Goal: Task Accomplishment & Management: Complete application form

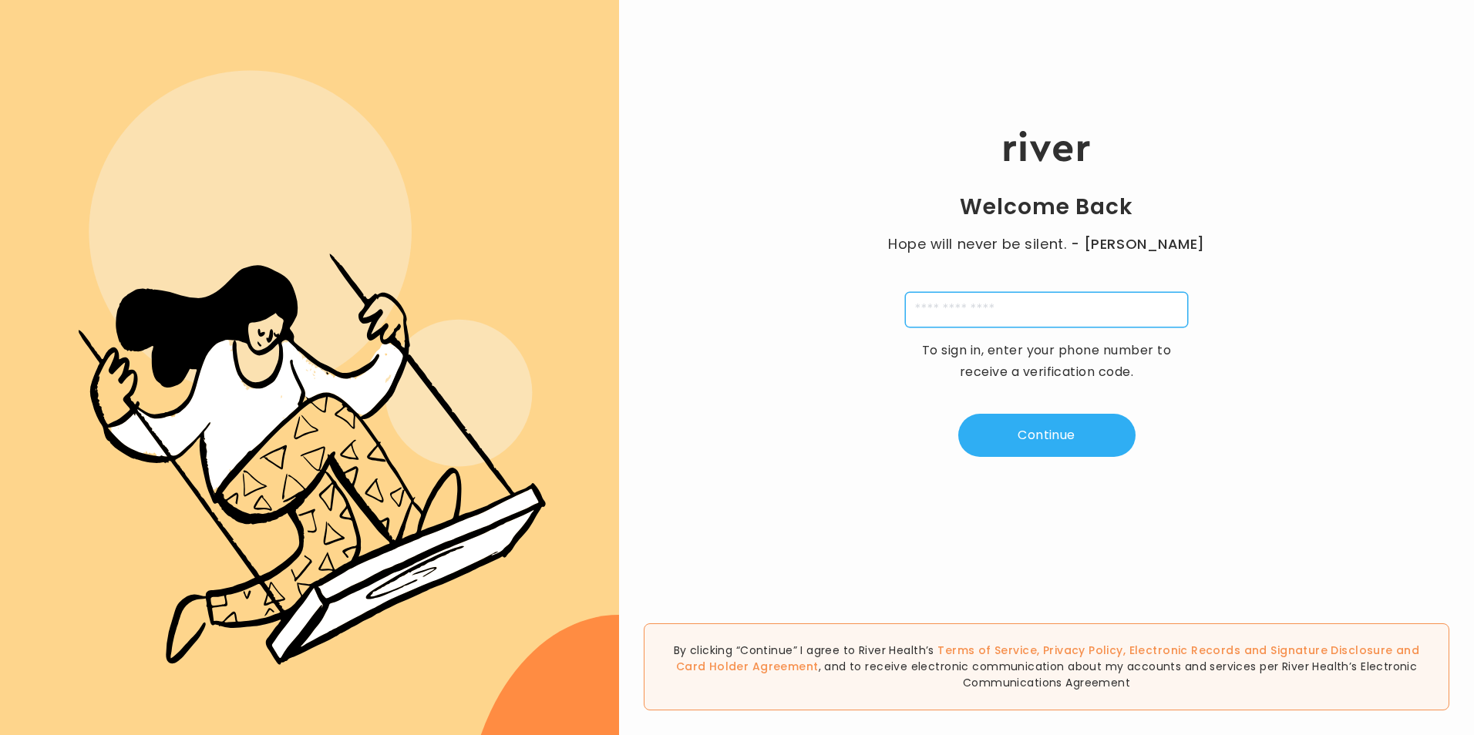
click at [993, 297] on input "tel" at bounding box center [1046, 309] width 283 height 35
type input "**********"
type input "*"
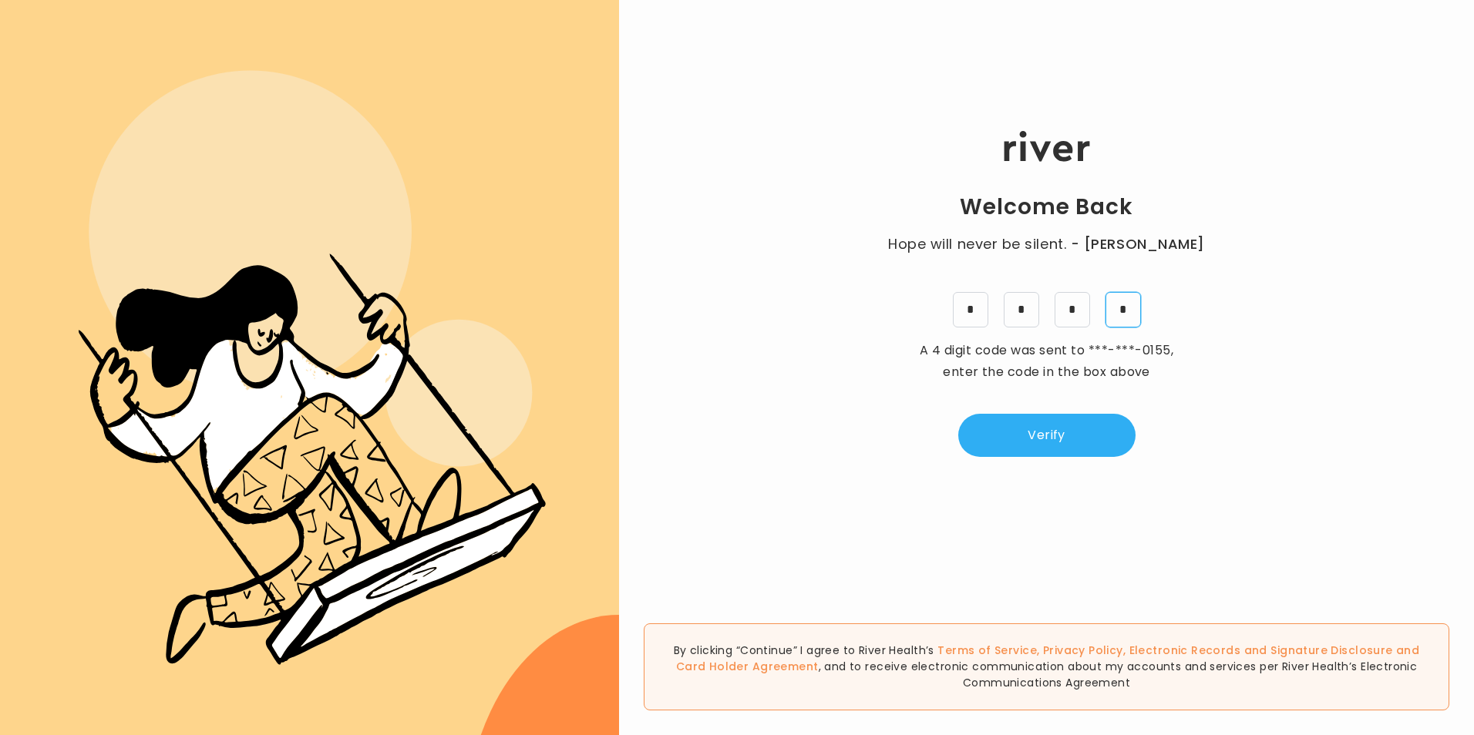
type input "*"
click at [1092, 419] on button "Verify" at bounding box center [1046, 435] width 177 height 43
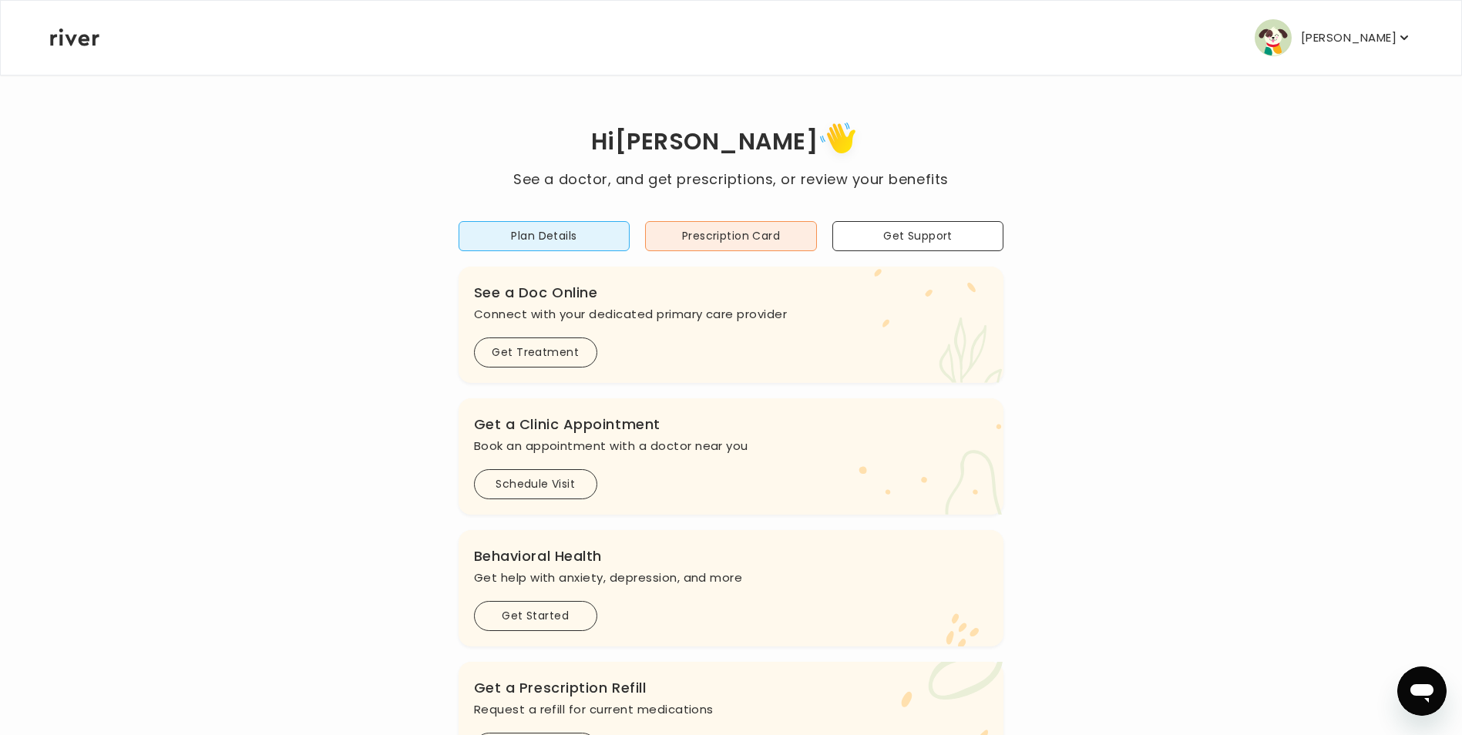
click at [1360, 35] on p "[PERSON_NAME]" at bounding box center [1349, 38] width 96 height 22
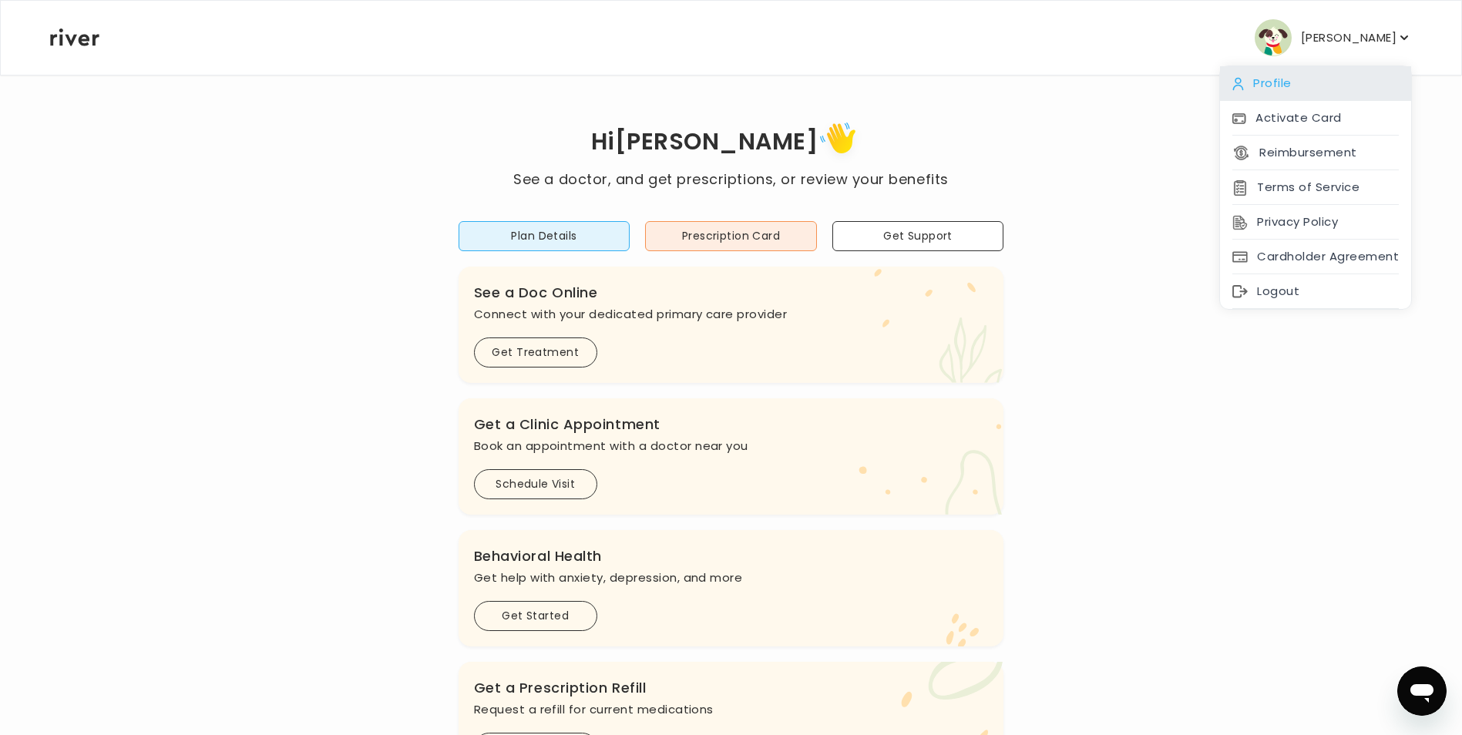
click at [1285, 93] on div "Profile" at bounding box center [1315, 83] width 191 height 35
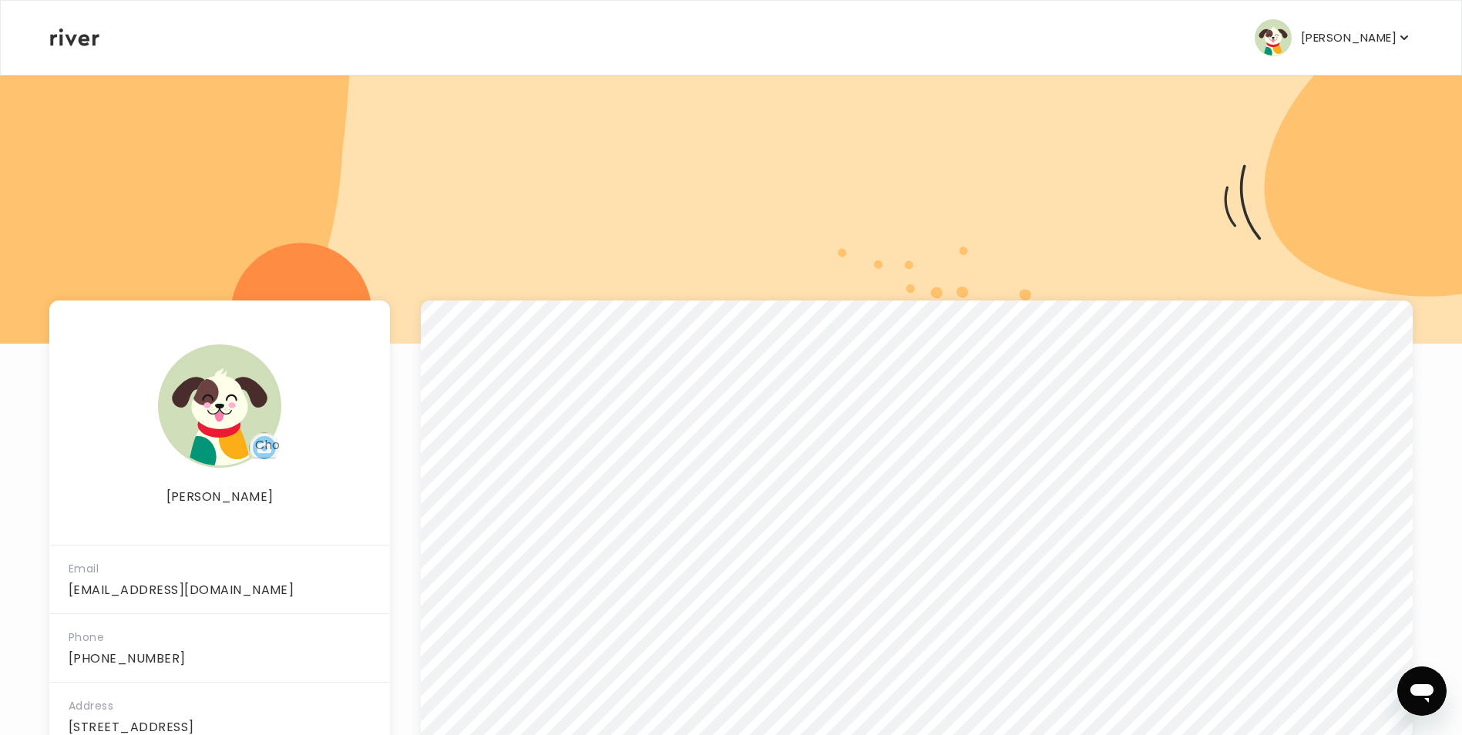
click at [1283, 43] on img "button" at bounding box center [1273, 37] width 37 height 37
click at [40, 38] on nav "Alexie Leitner Profile Activate Card Reimbursement Terms of Service Privacy Pol…" at bounding box center [731, 38] width 1461 height 74
click at [79, 36] on icon at bounding box center [74, 38] width 49 height 18
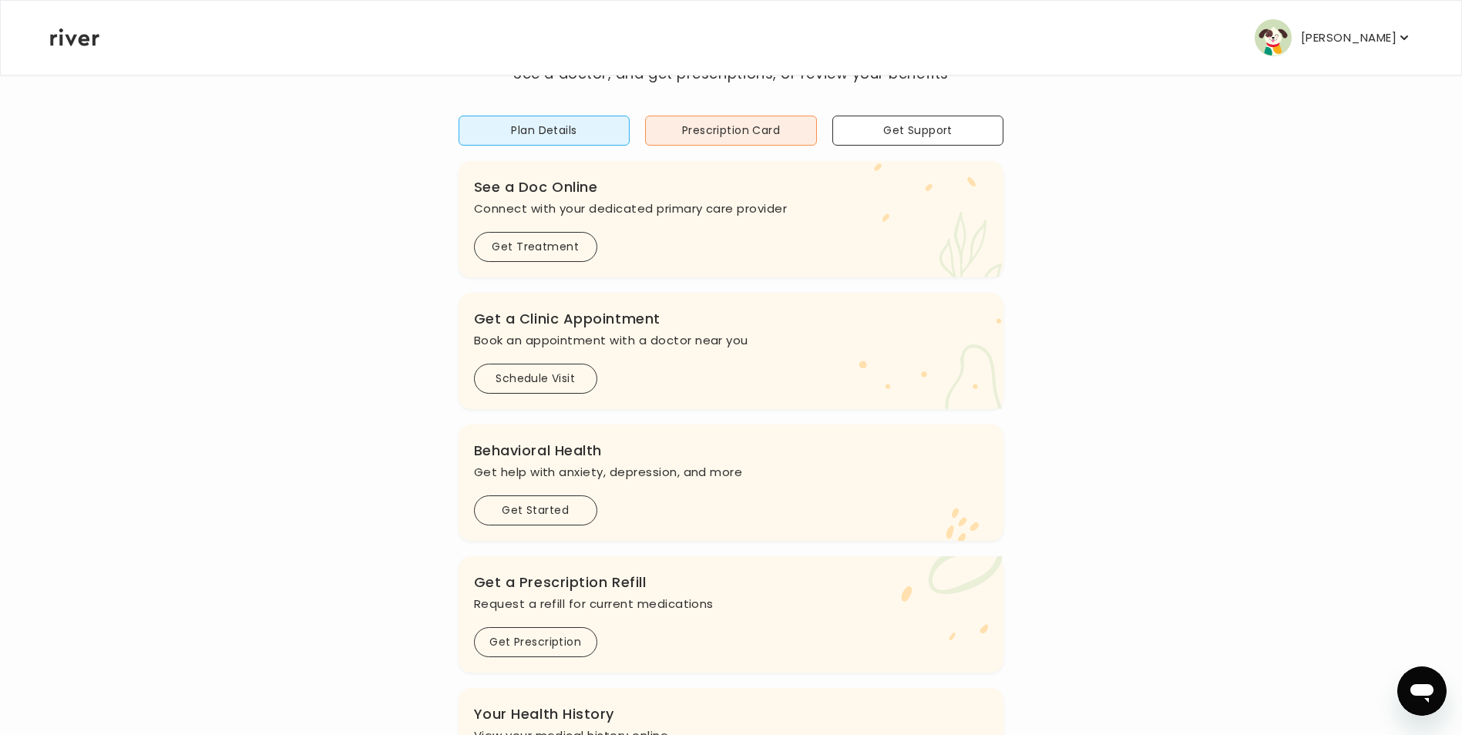
scroll to position [154, 0]
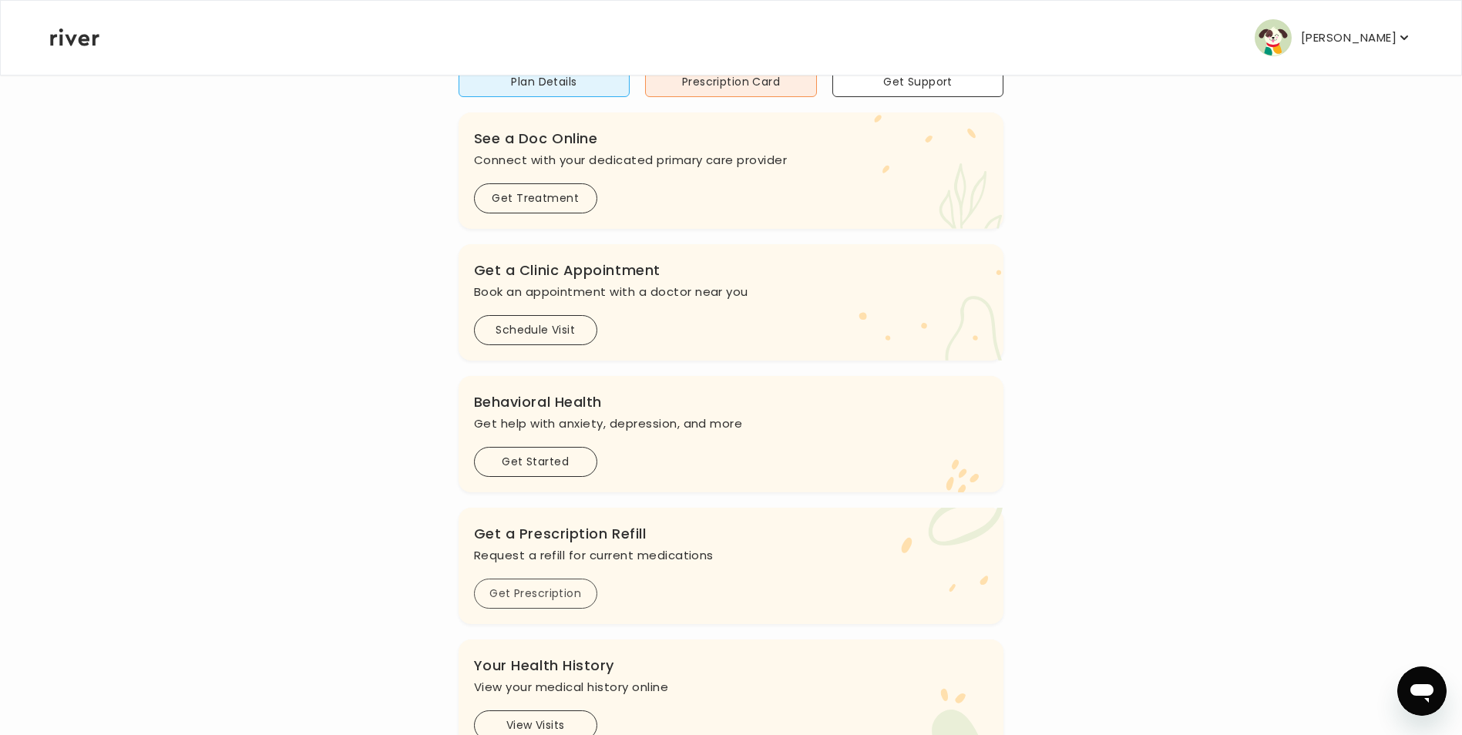
click at [564, 591] on button "Get Prescription" at bounding box center [535, 594] width 123 height 30
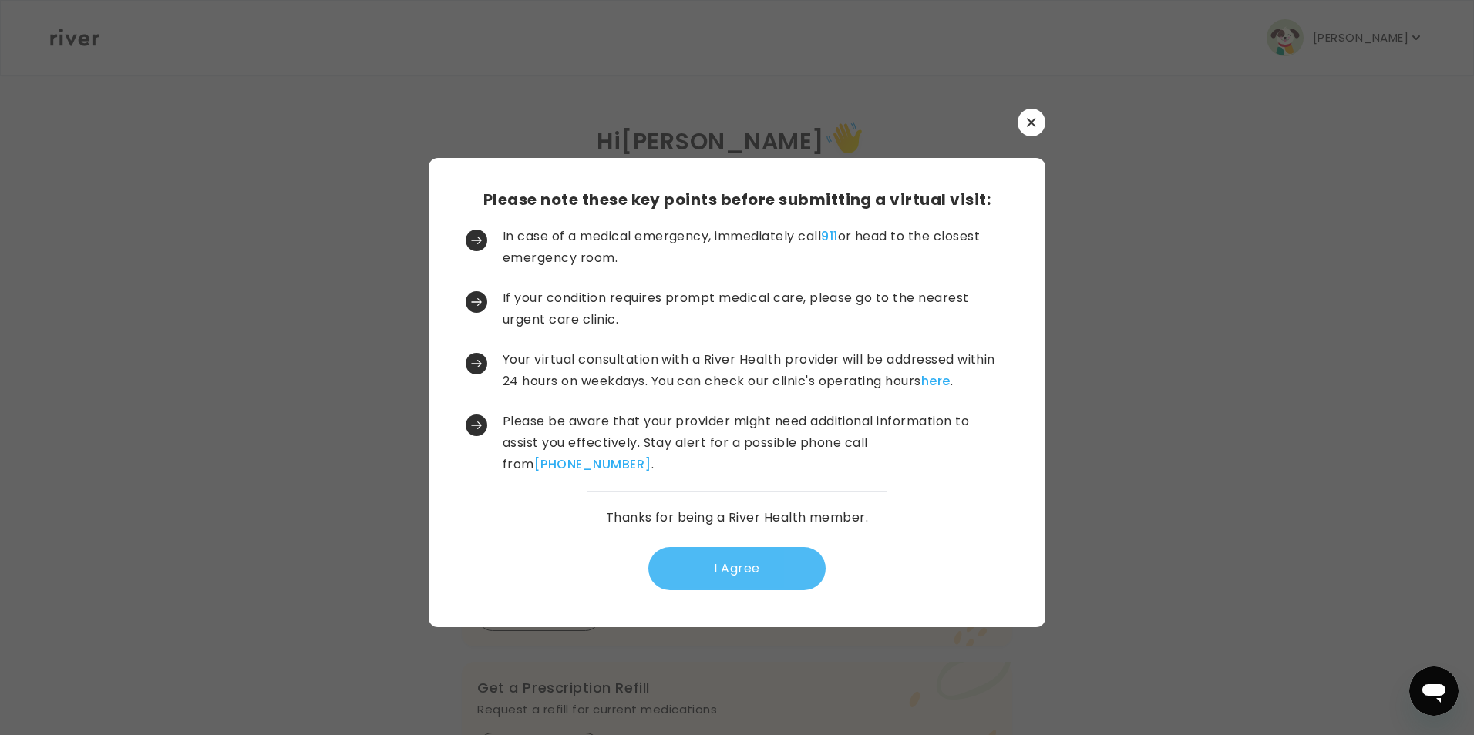
click at [776, 568] on button "I Agree" at bounding box center [736, 568] width 177 height 43
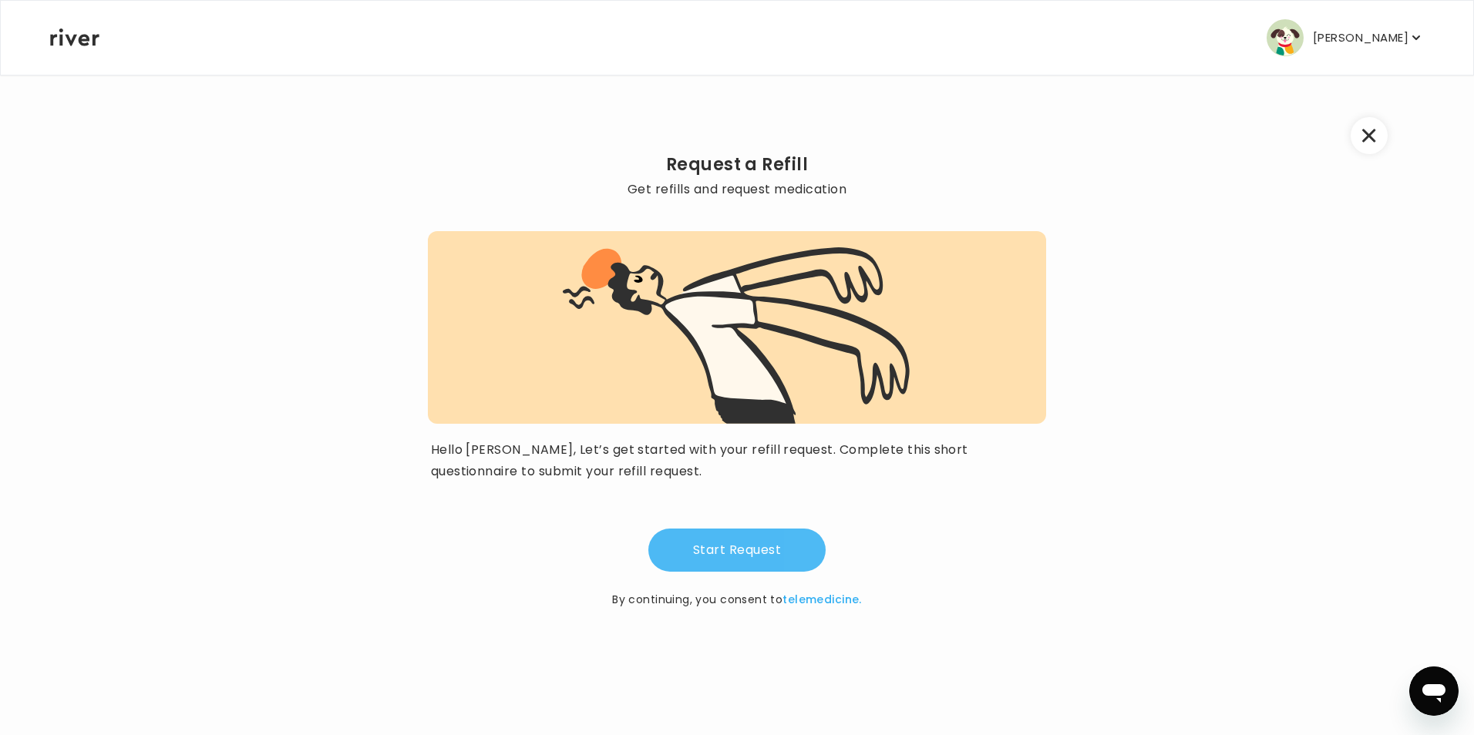
click at [759, 551] on button "Start Request" at bounding box center [736, 550] width 177 height 43
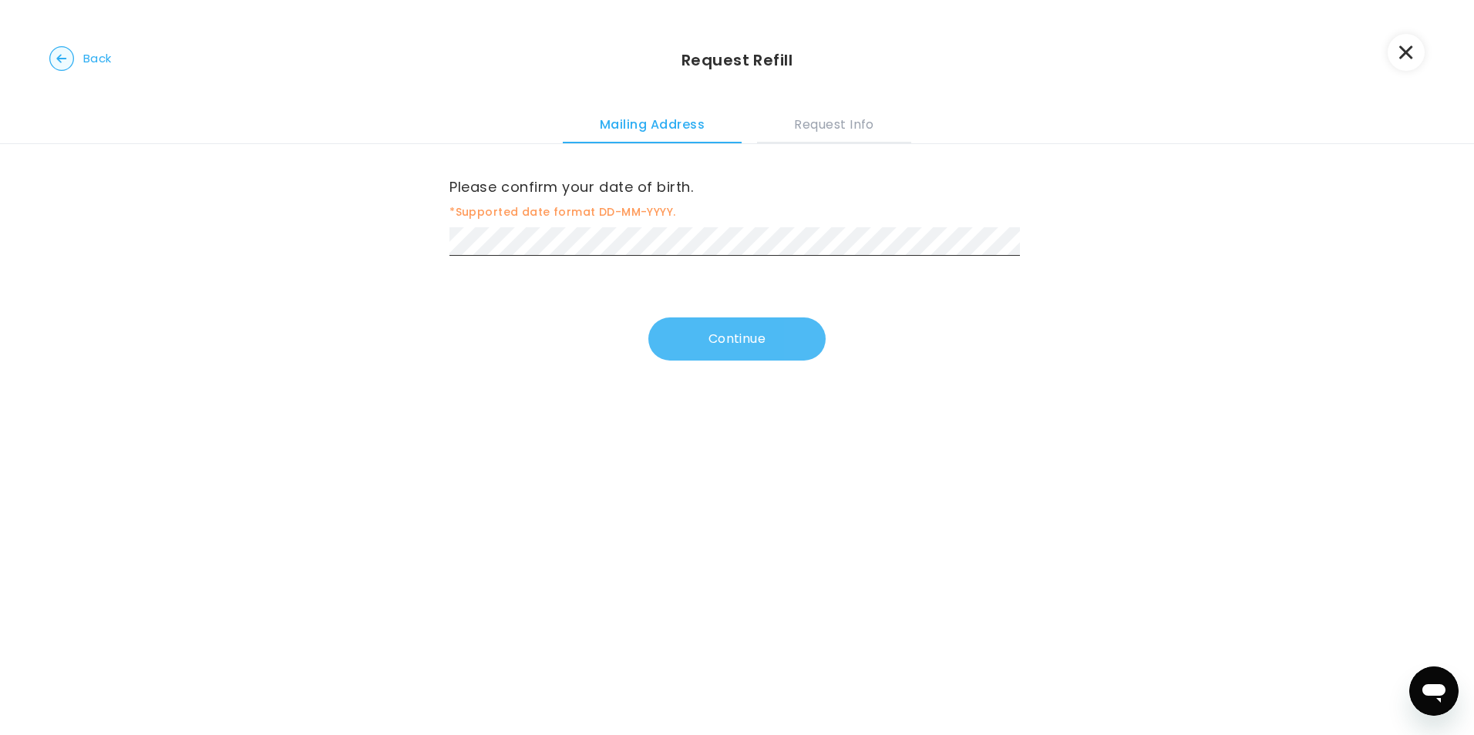
click at [704, 340] on button "Continue" at bounding box center [736, 339] width 177 height 43
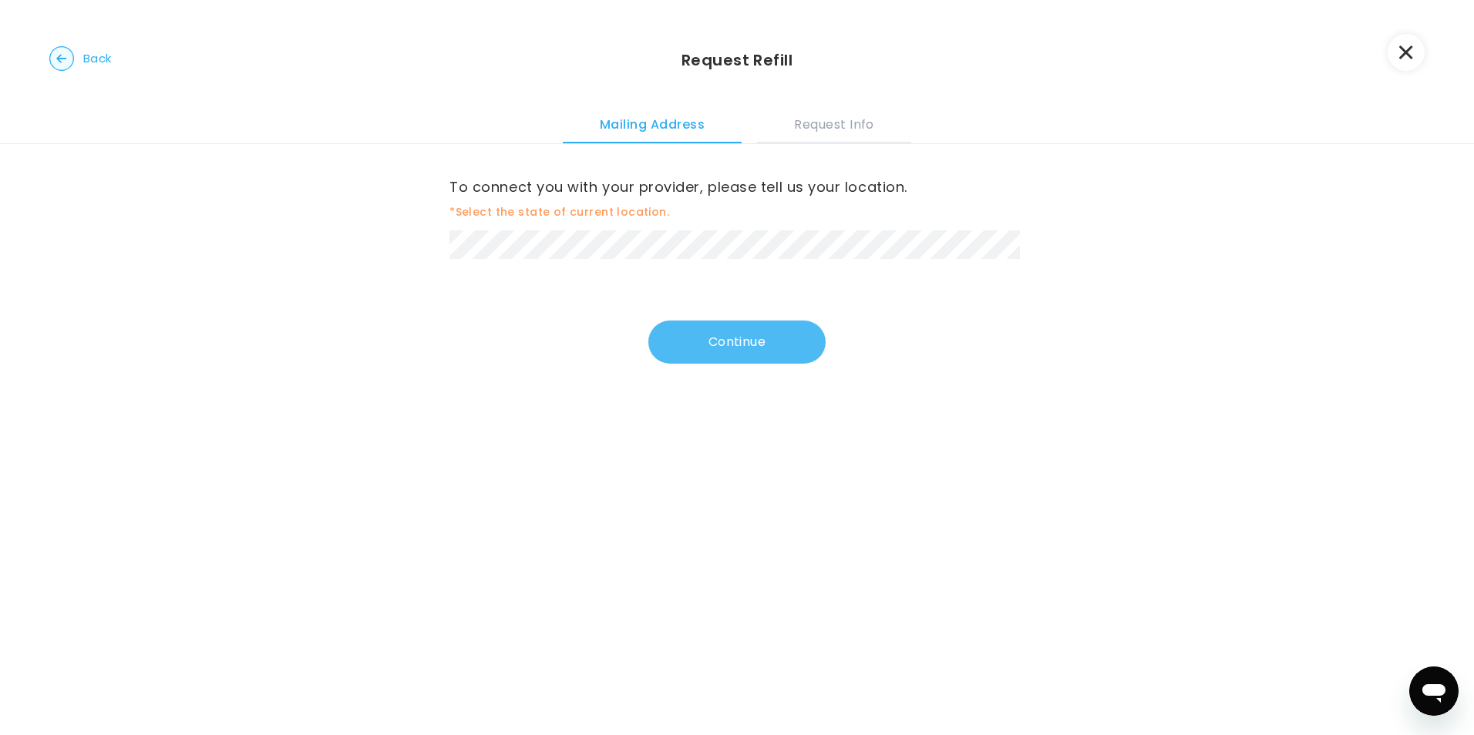
click at [742, 345] on button "Continue" at bounding box center [736, 342] width 177 height 43
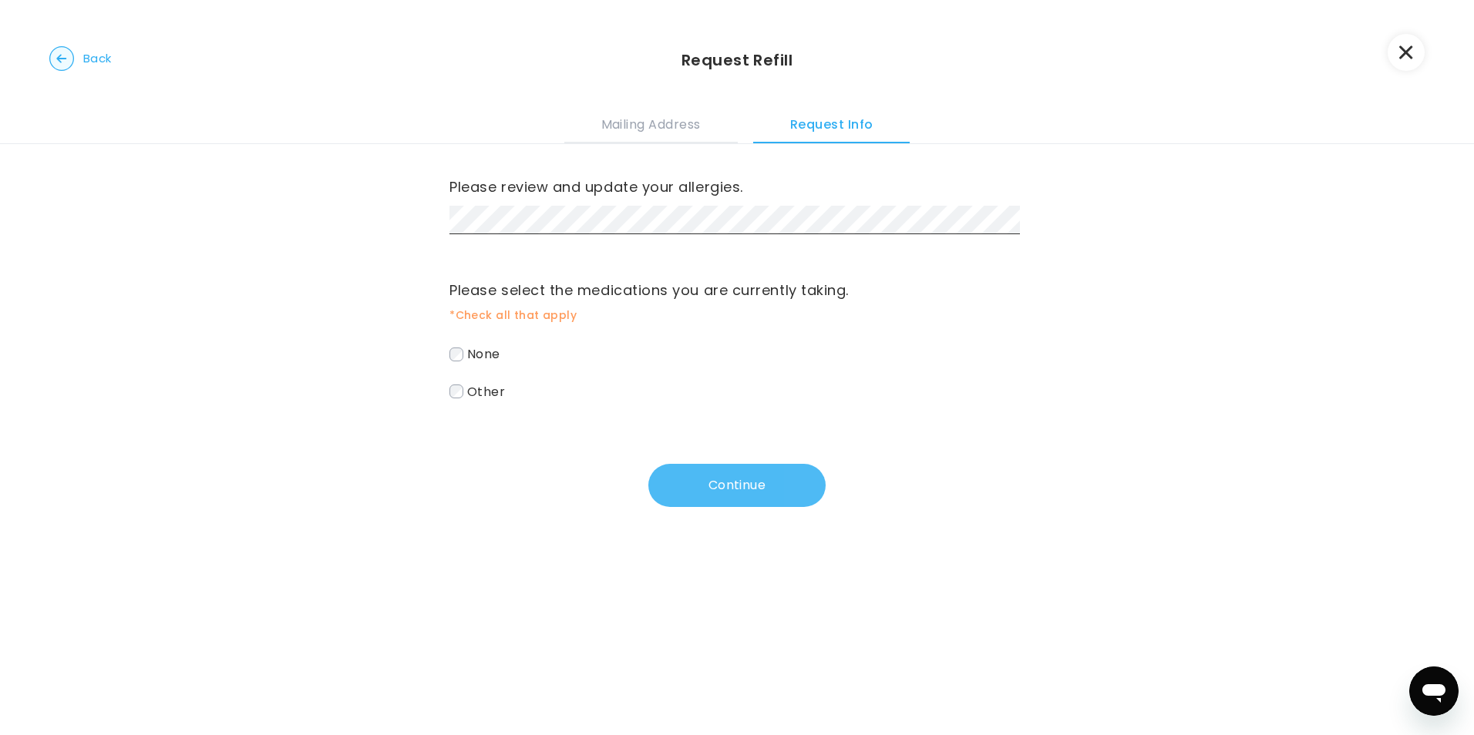
click at [725, 491] on button "Continue" at bounding box center [736, 485] width 177 height 43
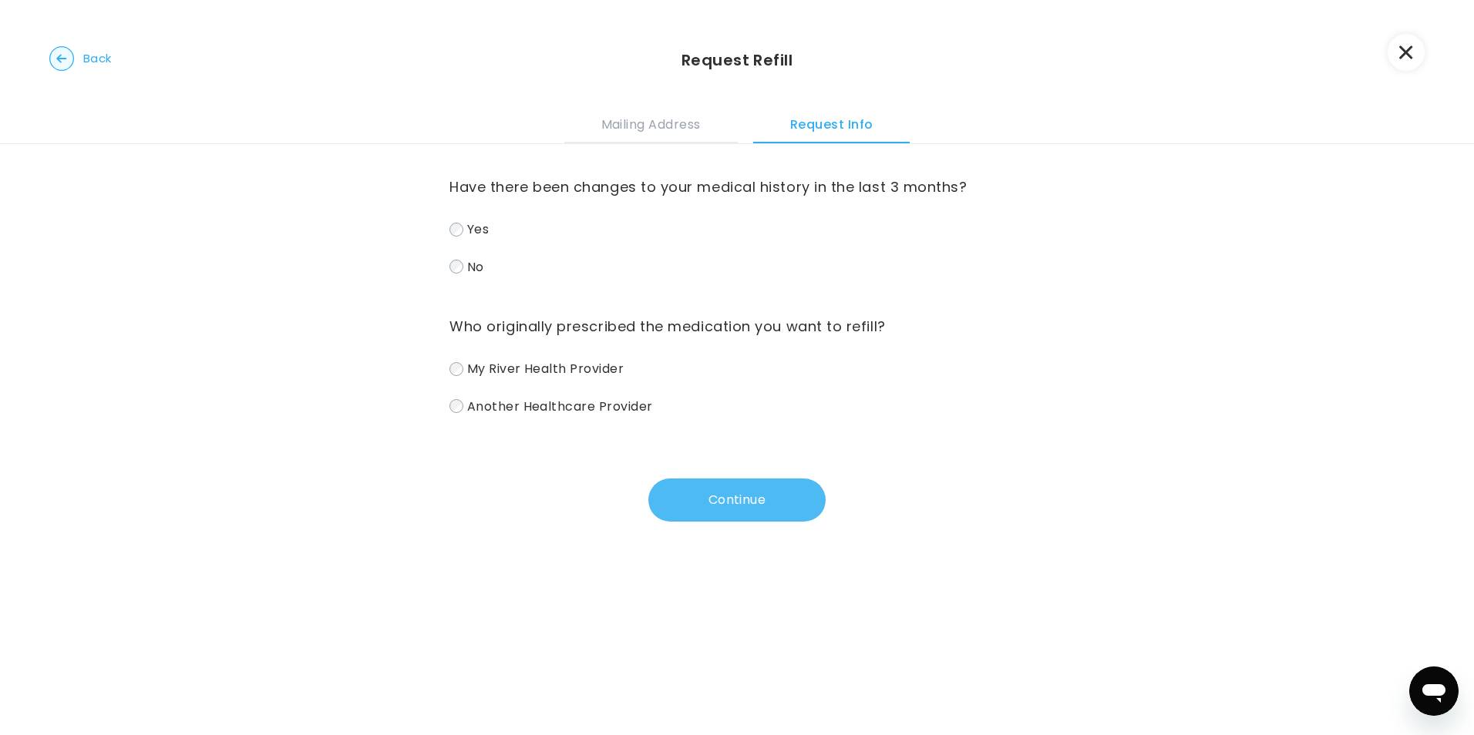
click at [768, 496] on button "Continue" at bounding box center [736, 500] width 177 height 43
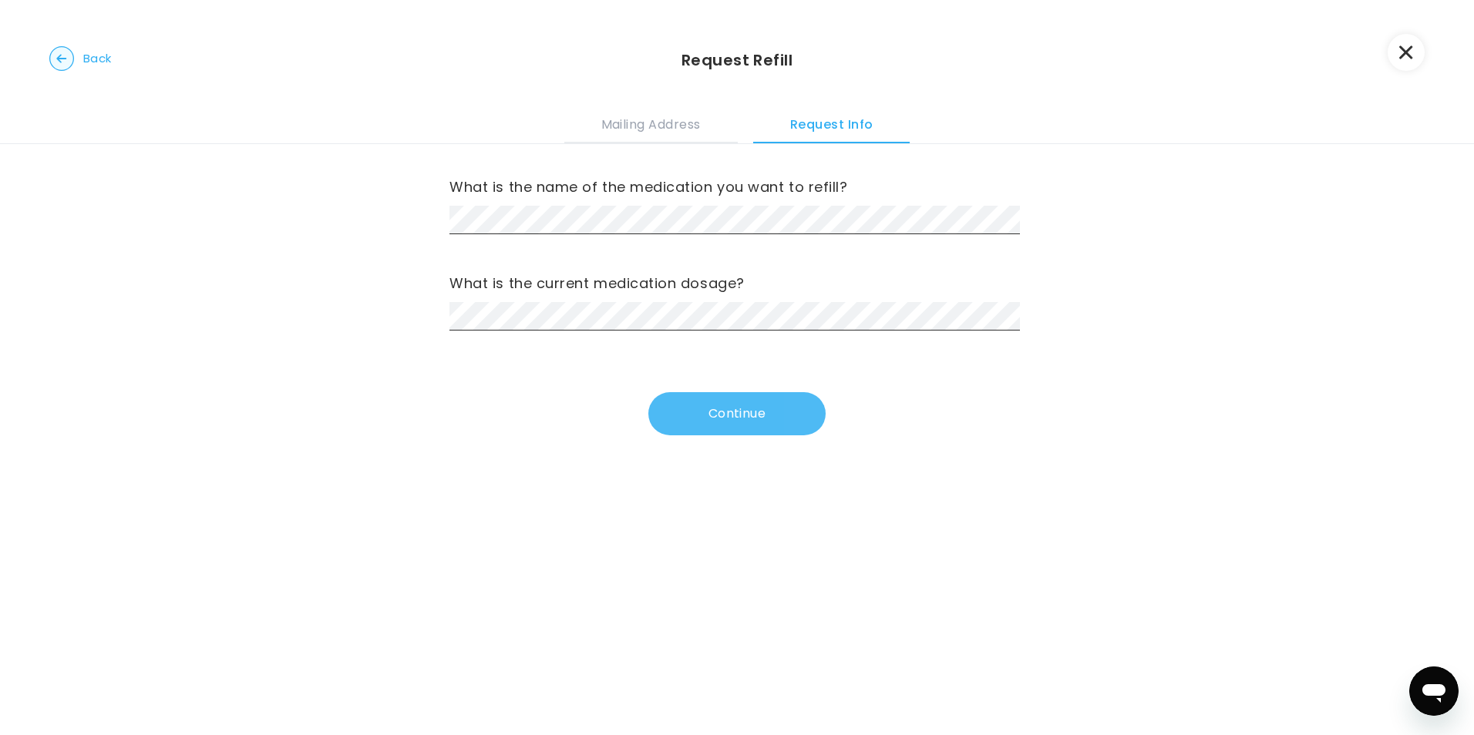
click at [756, 413] on button "Continue" at bounding box center [736, 413] width 177 height 43
click at [742, 411] on button "Continue" at bounding box center [736, 413] width 177 height 43
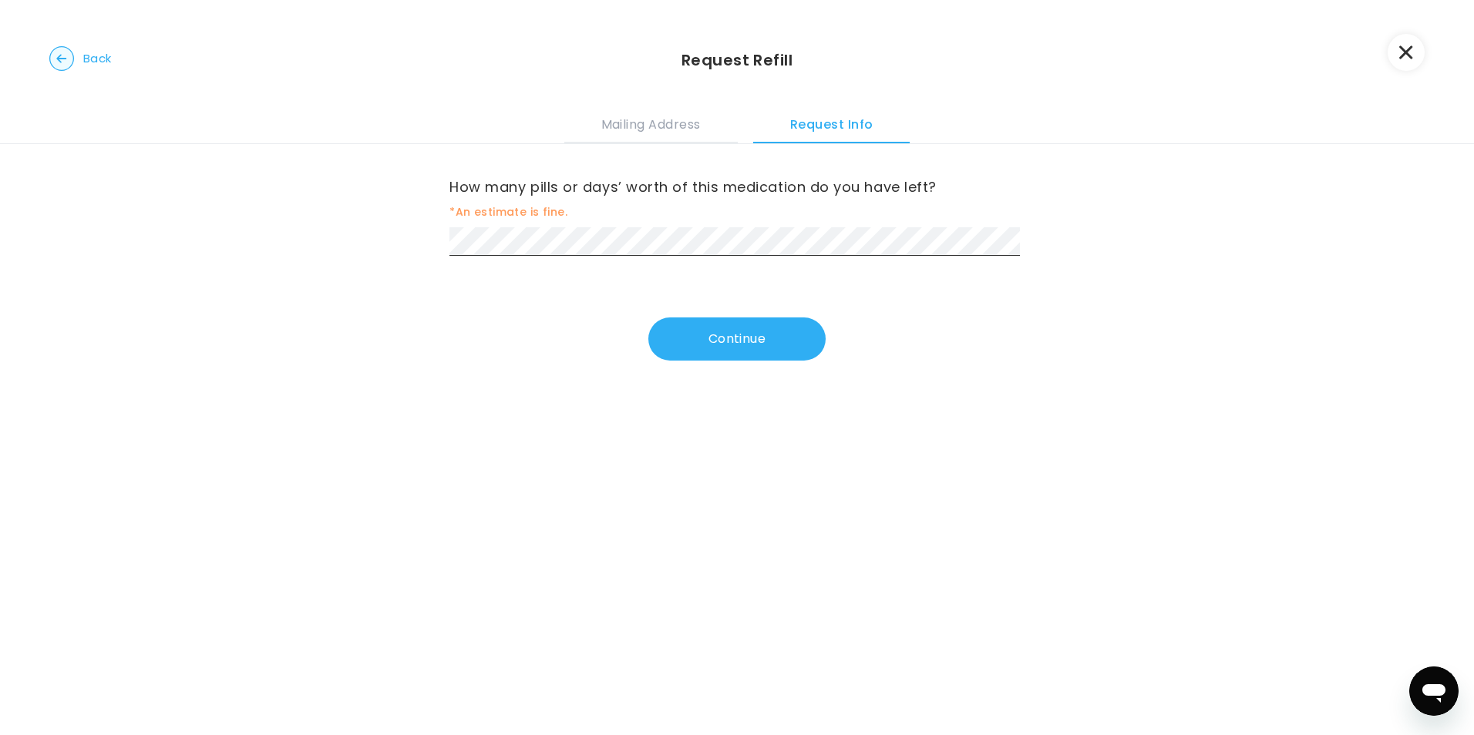
click at [600, 427] on div "How many pills or days’ worth of this medication do you have left? *An estimate…" at bounding box center [737, 439] width 1474 height 591
click at [735, 346] on button "Continue" at bounding box center [736, 339] width 177 height 43
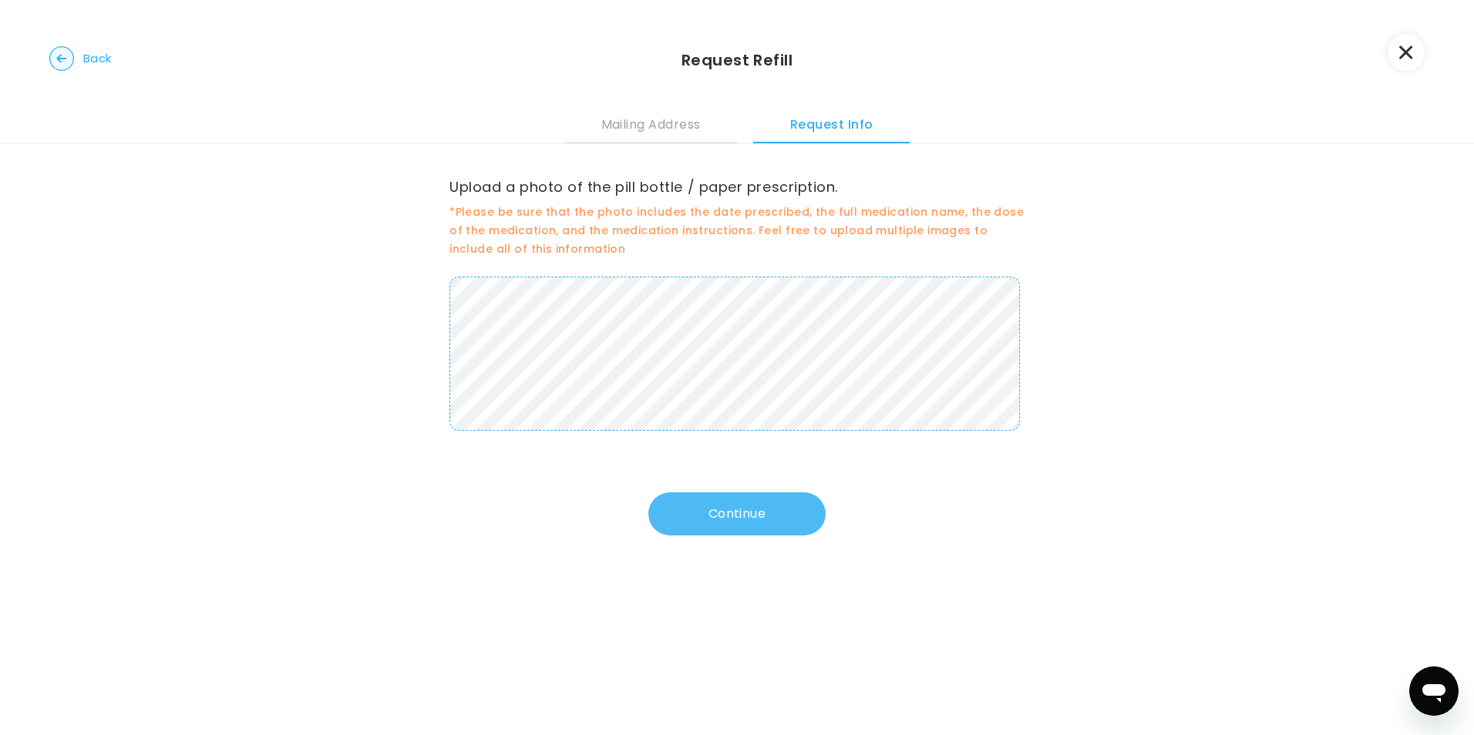
click at [742, 507] on button "Continue" at bounding box center [736, 514] width 177 height 43
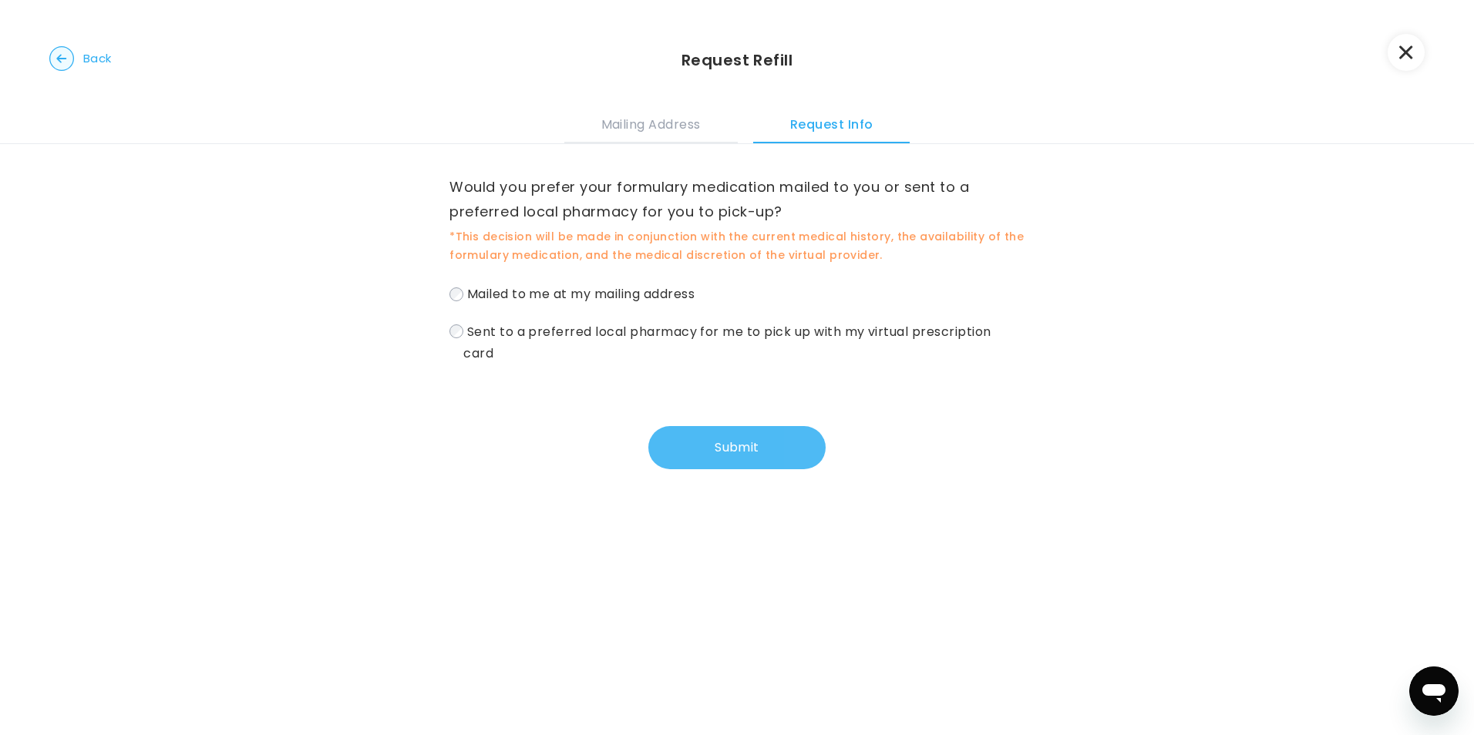
click at [741, 446] on button "Submit" at bounding box center [736, 447] width 177 height 43
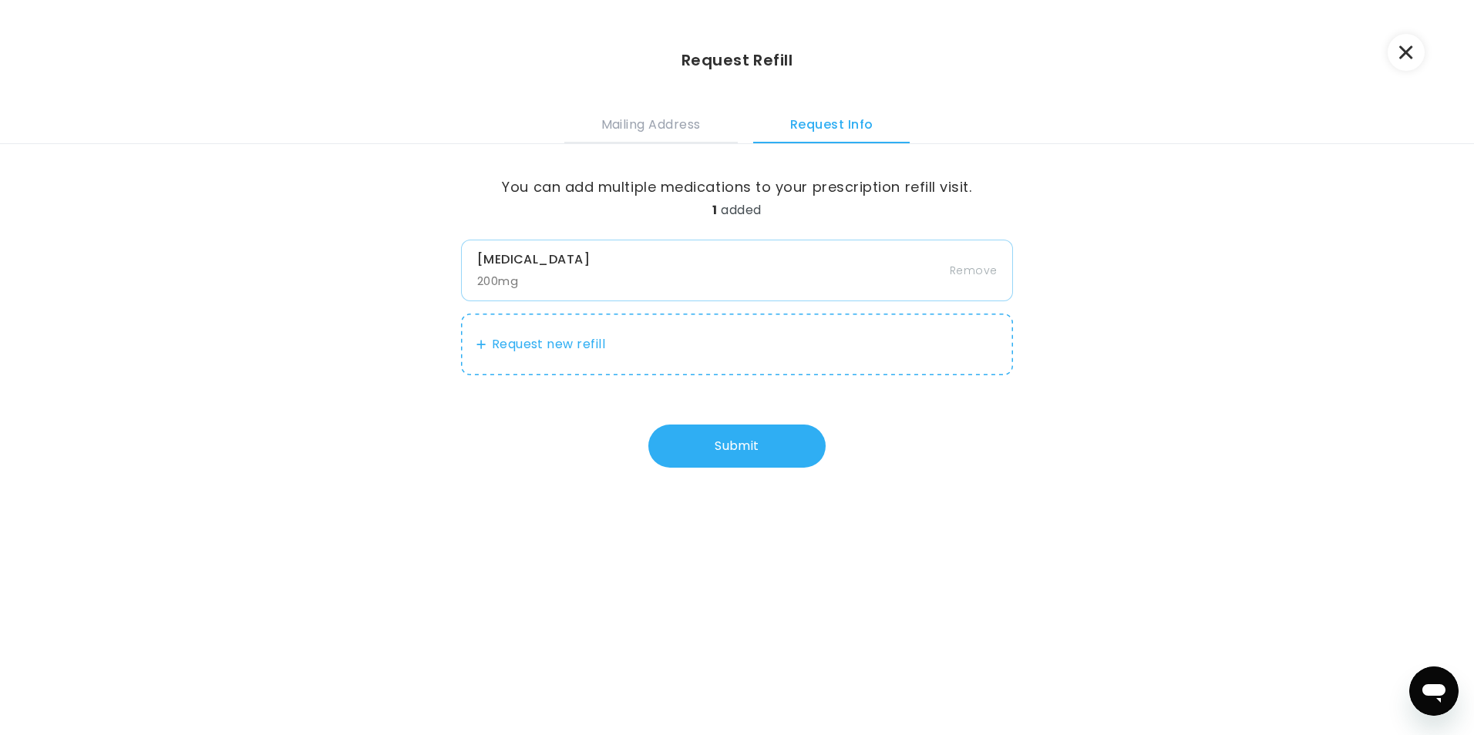
click at [572, 342] on button "Request new refill" at bounding box center [737, 345] width 553 height 62
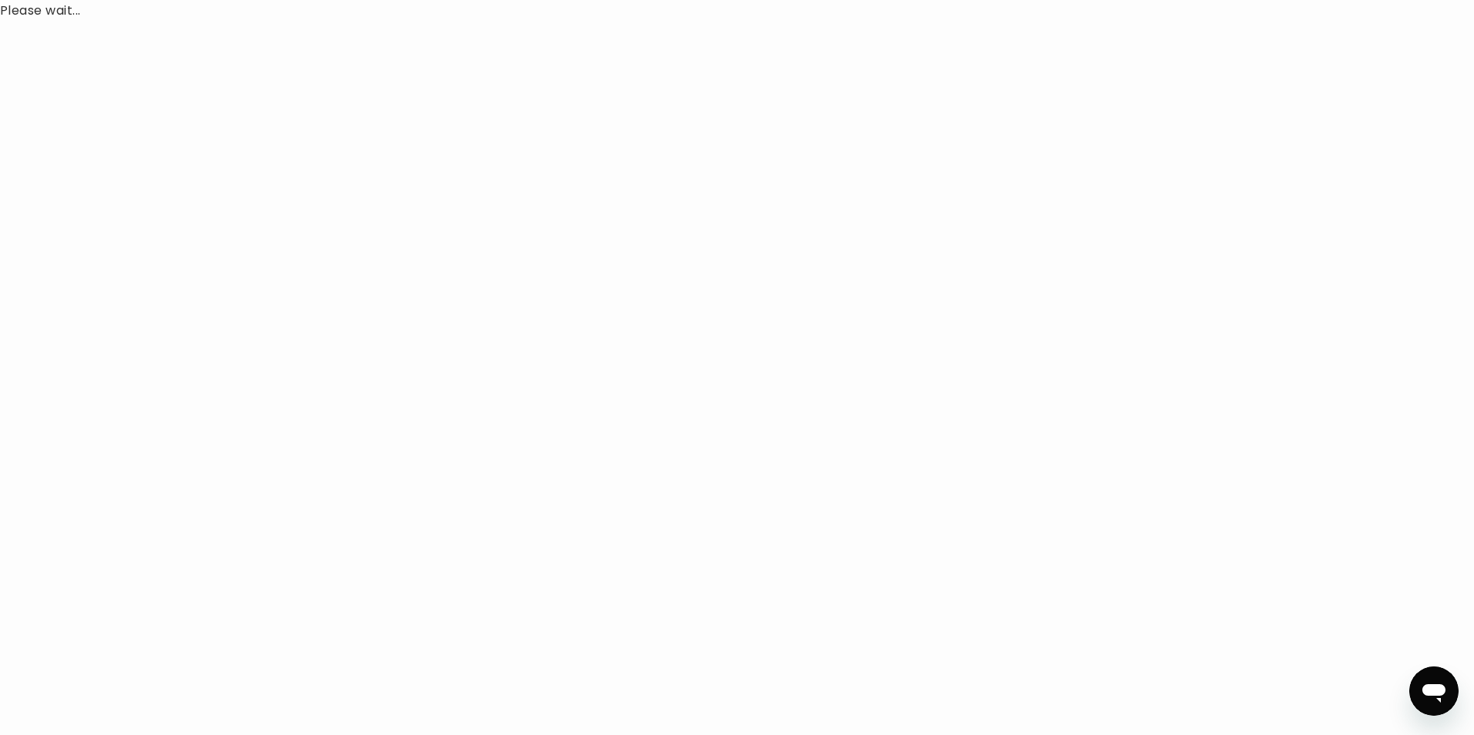
click at [567, 143] on div "Please wait..." at bounding box center [737, 367] width 1474 height 735
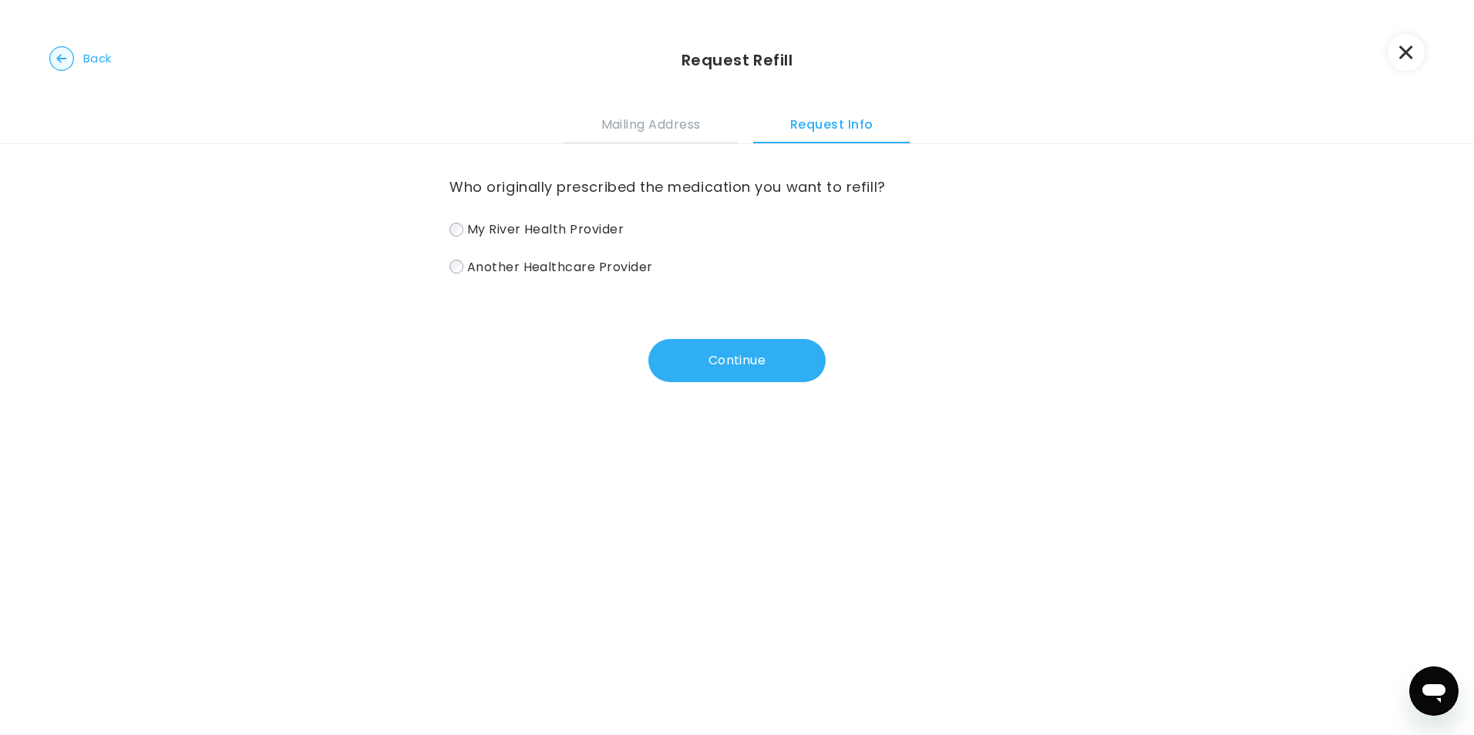
click at [458, 224] on label "My River Health Provider" at bounding box center [736, 229] width 575 height 22
click at [693, 363] on button "Continue" at bounding box center [736, 360] width 177 height 43
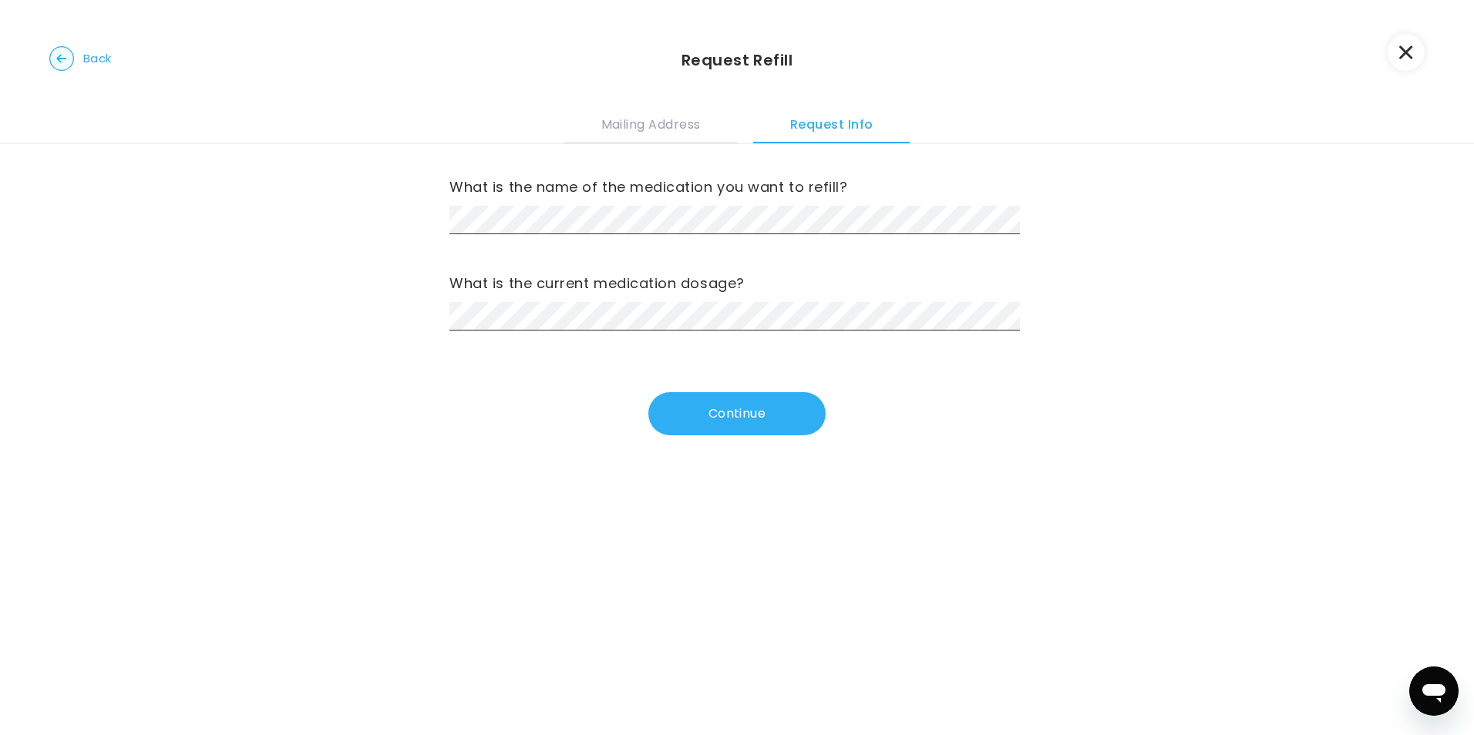
click at [503, 335] on div "What is the name of the medication you want to refill? What is the current medi…" at bounding box center [736, 289] width 575 height 291
click at [687, 413] on button "Continue" at bounding box center [736, 413] width 177 height 43
click at [587, 203] on div "What is the medical reason for taking this medication?" at bounding box center [736, 204] width 575 height 59
click at [624, 294] on label "Approximately how long have you been taking this medication?" at bounding box center [736, 283] width 575 height 25
click at [732, 405] on button "Continue" at bounding box center [736, 413] width 177 height 43
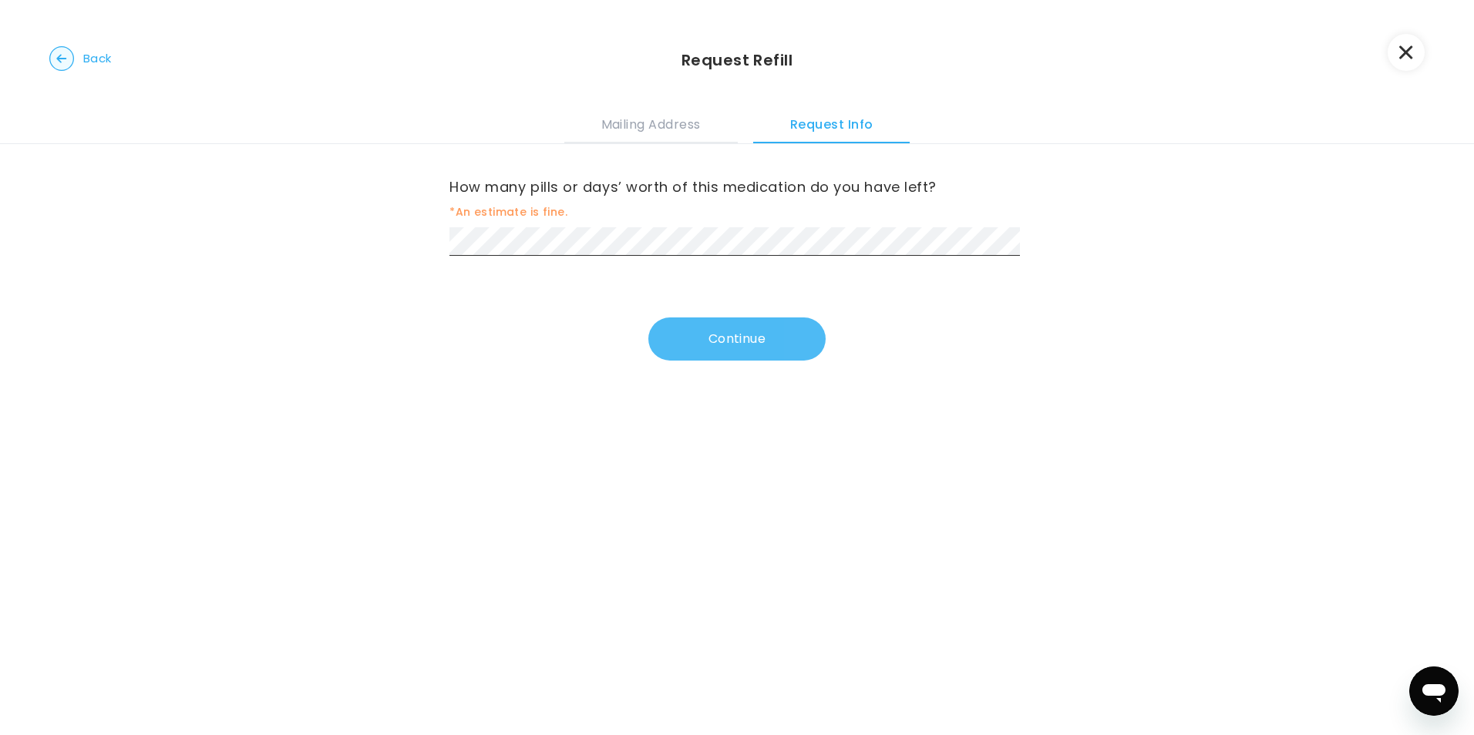
click at [773, 348] on button "Continue" at bounding box center [736, 339] width 177 height 43
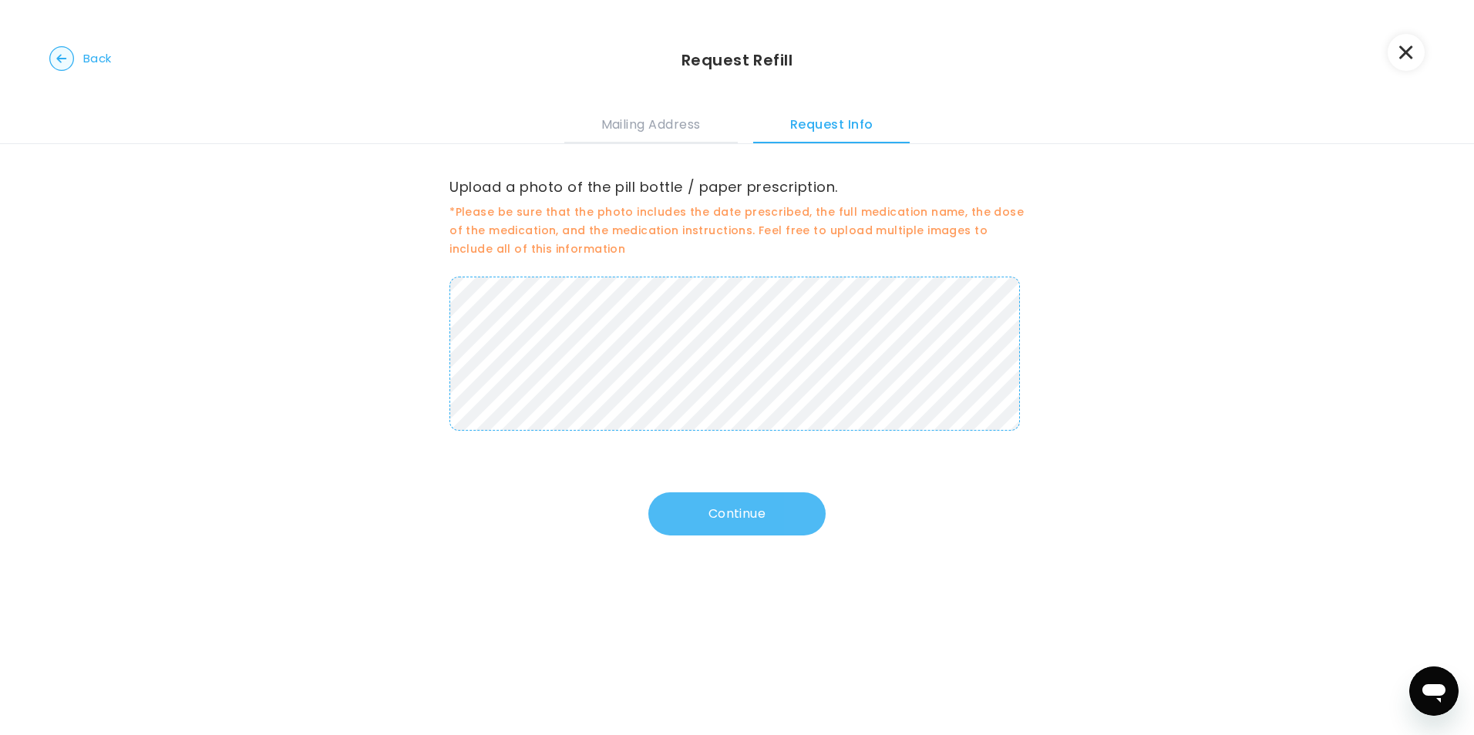
click at [743, 513] on button "Continue" at bounding box center [736, 514] width 177 height 43
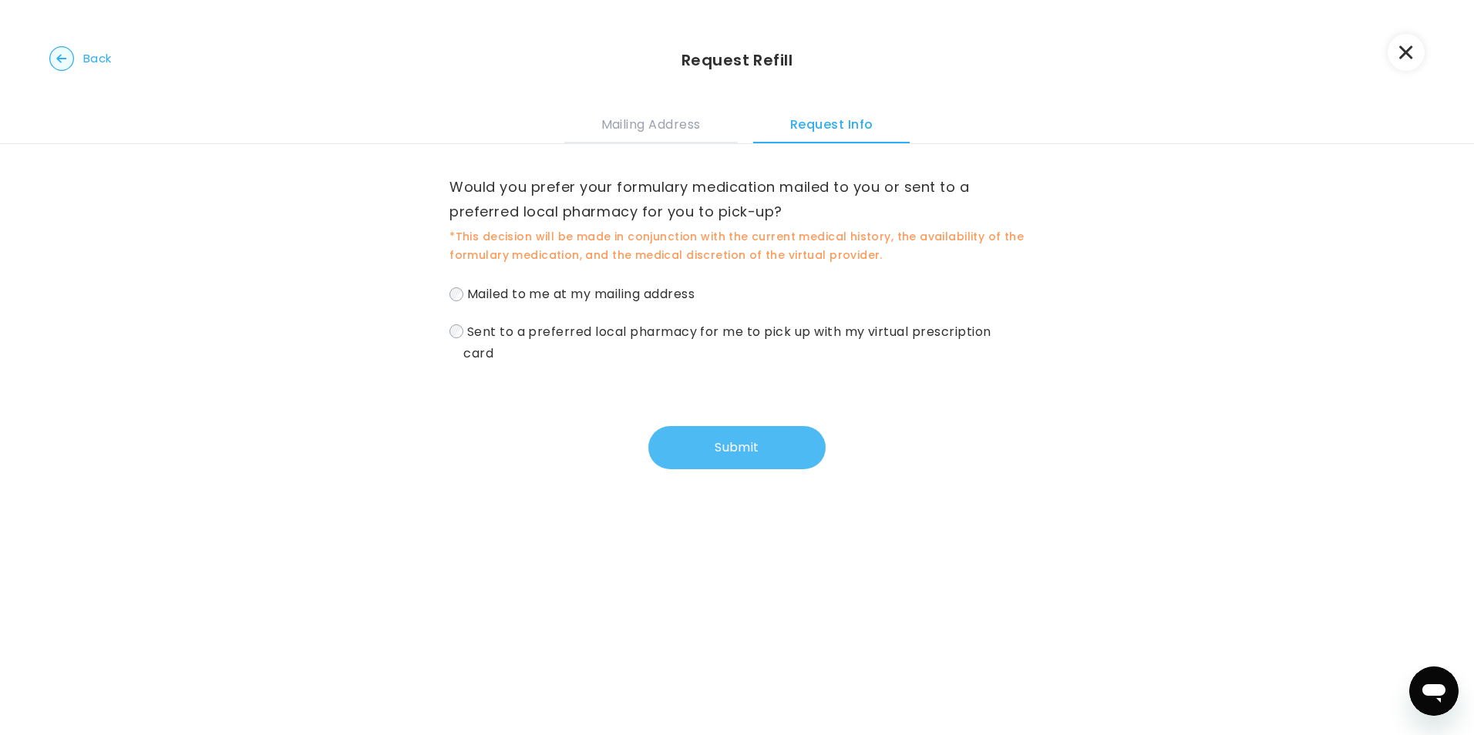
click at [735, 446] on button "Submit" at bounding box center [736, 447] width 177 height 43
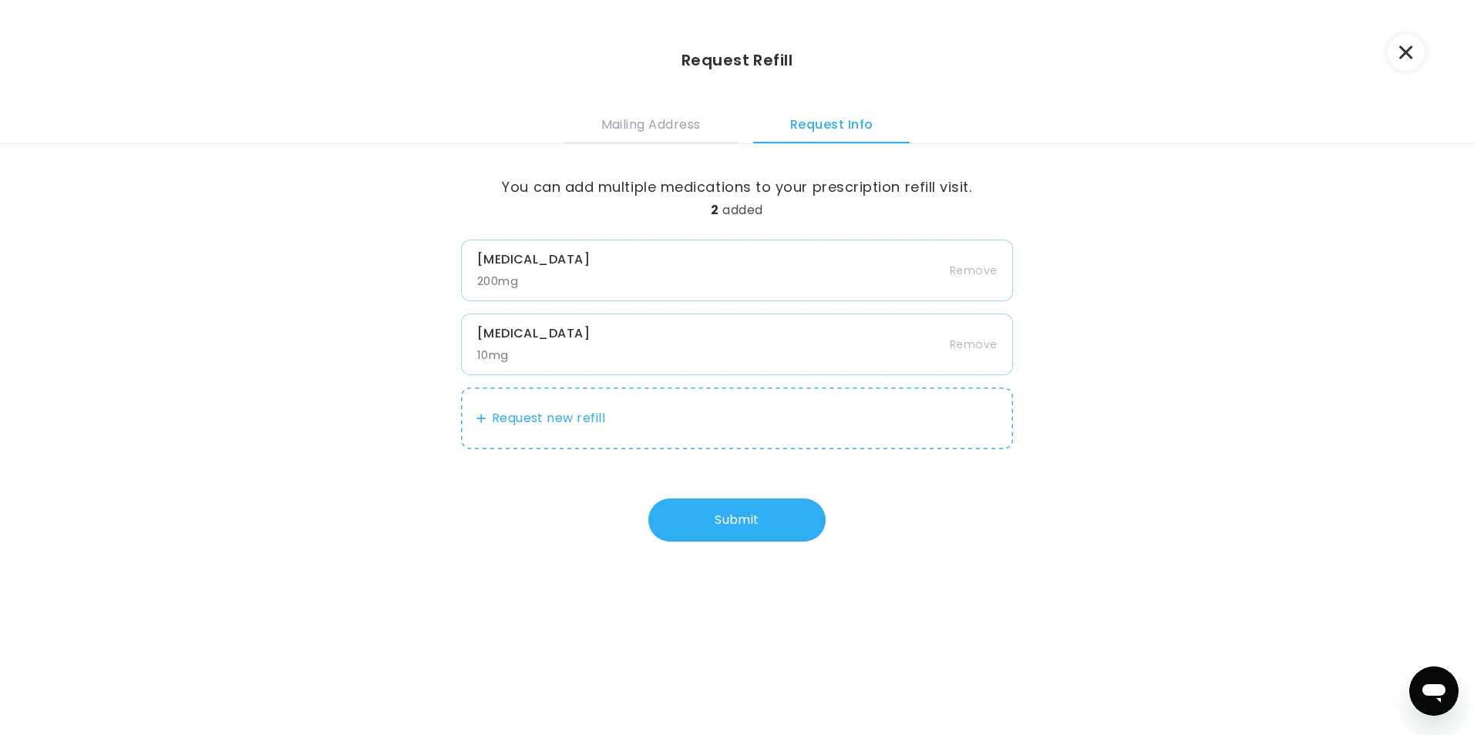
click at [513, 420] on button "Request new refill" at bounding box center [737, 419] width 553 height 62
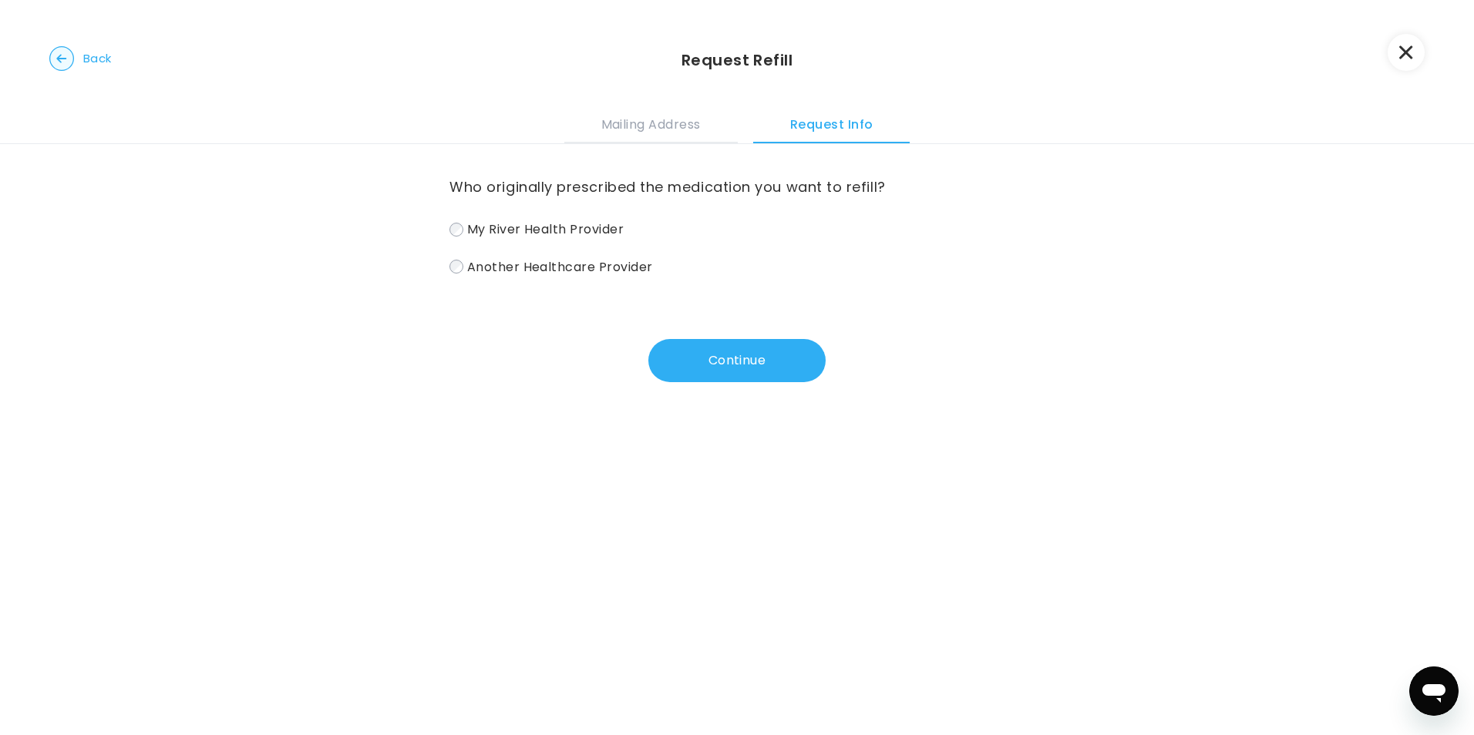
click at [504, 227] on span "My River Health Provider" at bounding box center [545, 229] width 157 height 18
click at [694, 355] on button "Continue" at bounding box center [736, 360] width 177 height 43
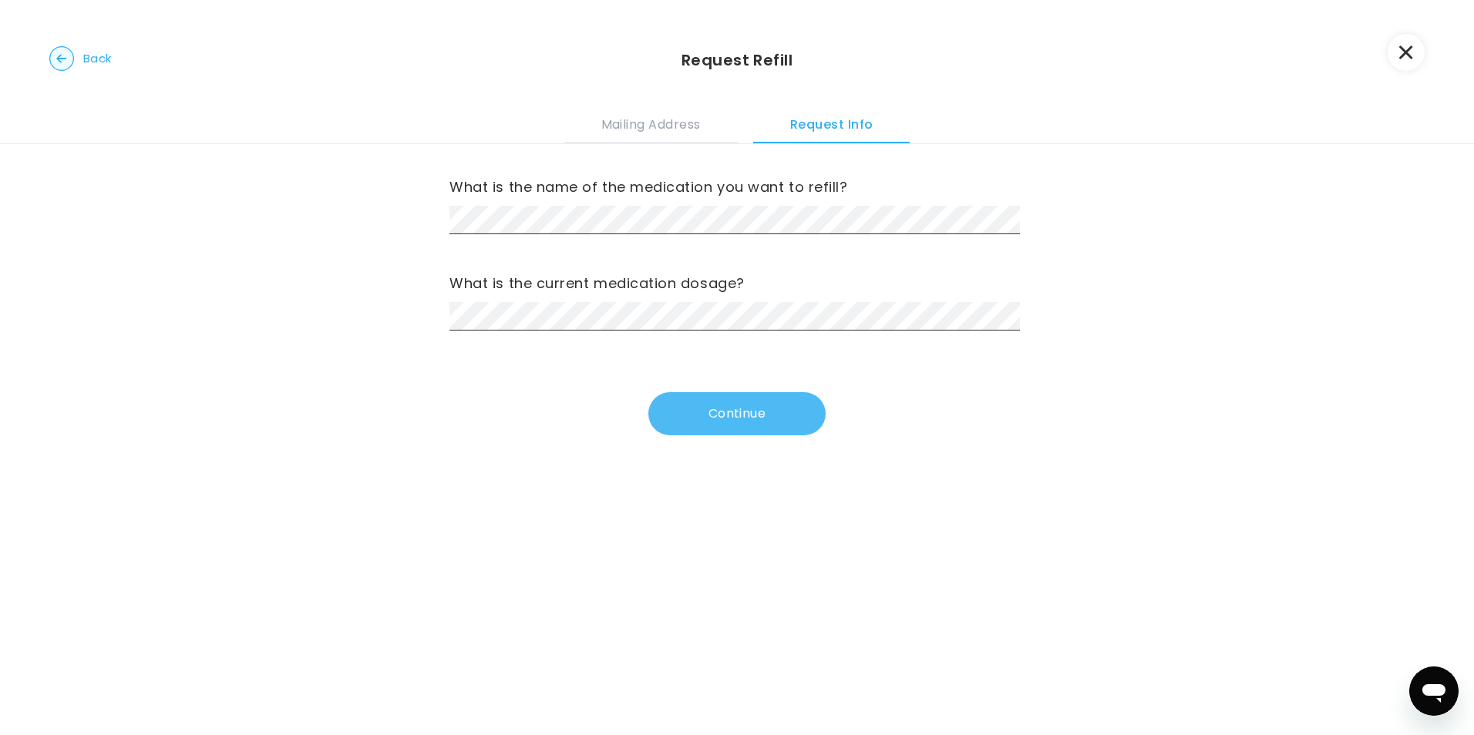
click at [768, 421] on button "Continue" at bounding box center [736, 413] width 177 height 43
click at [761, 424] on button "Continue" at bounding box center [736, 413] width 177 height 43
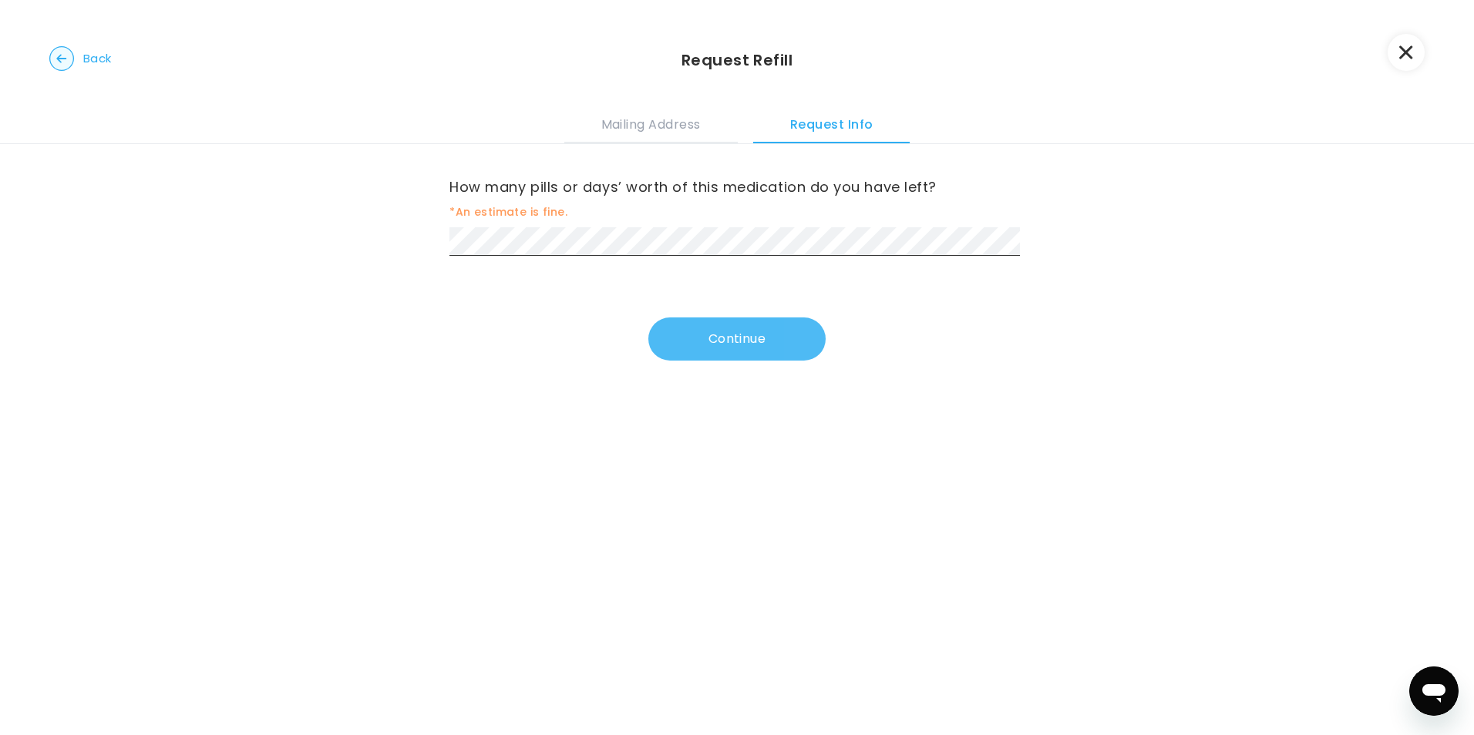
click at [740, 339] on button "Continue" at bounding box center [736, 339] width 177 height 43
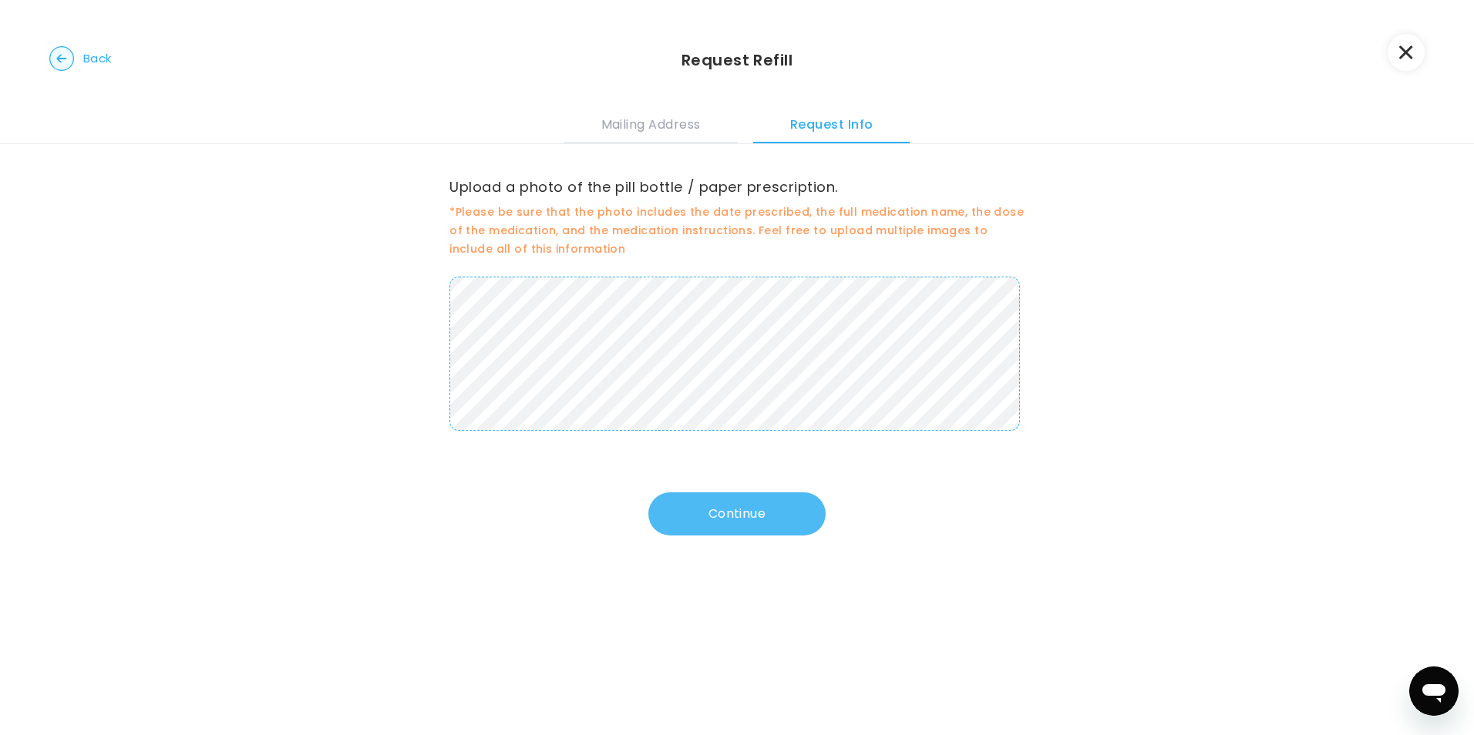
click at [688, 513] on button "Continue" at bounding box center [736, 514] width 177 height 43
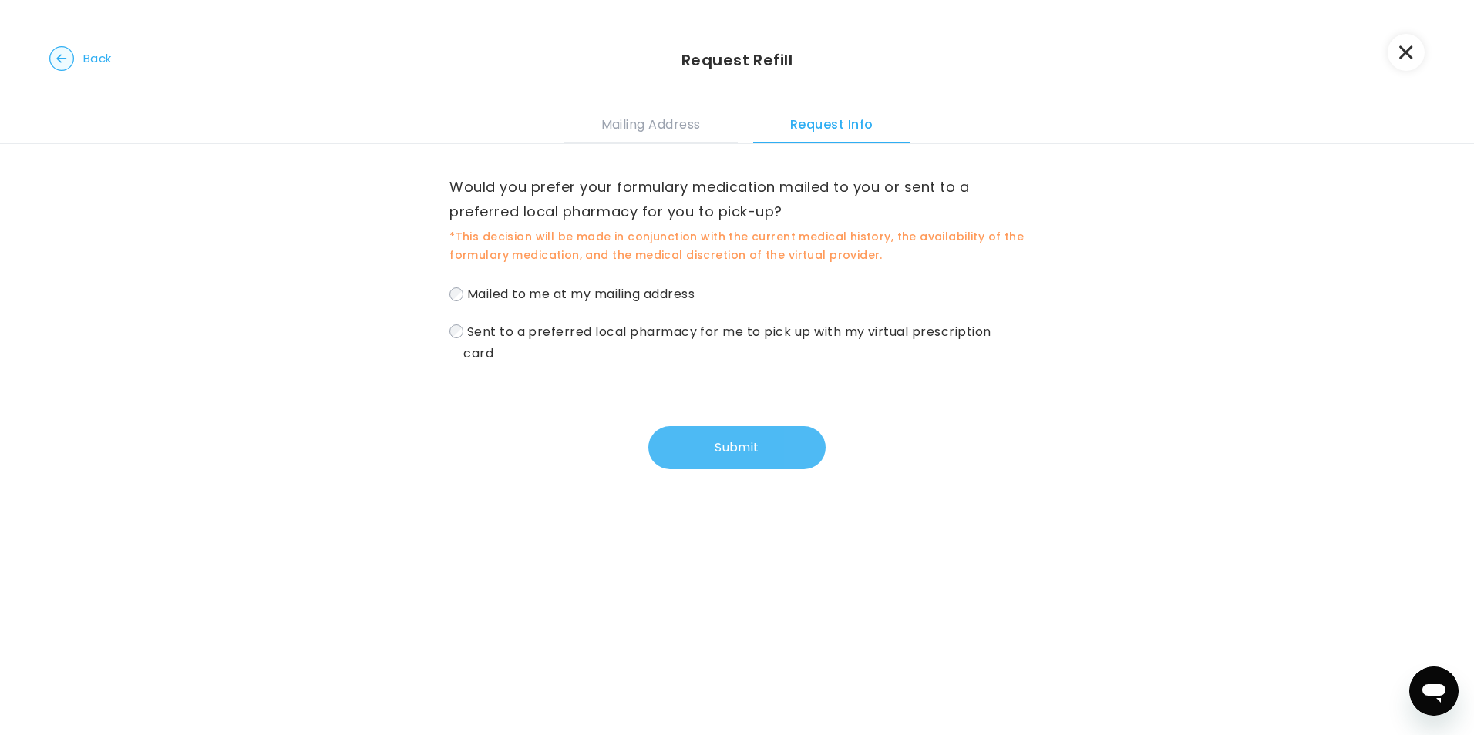
click at [709, 442] on button "Submit" at bounding box center [736, 447] width 177 height 43
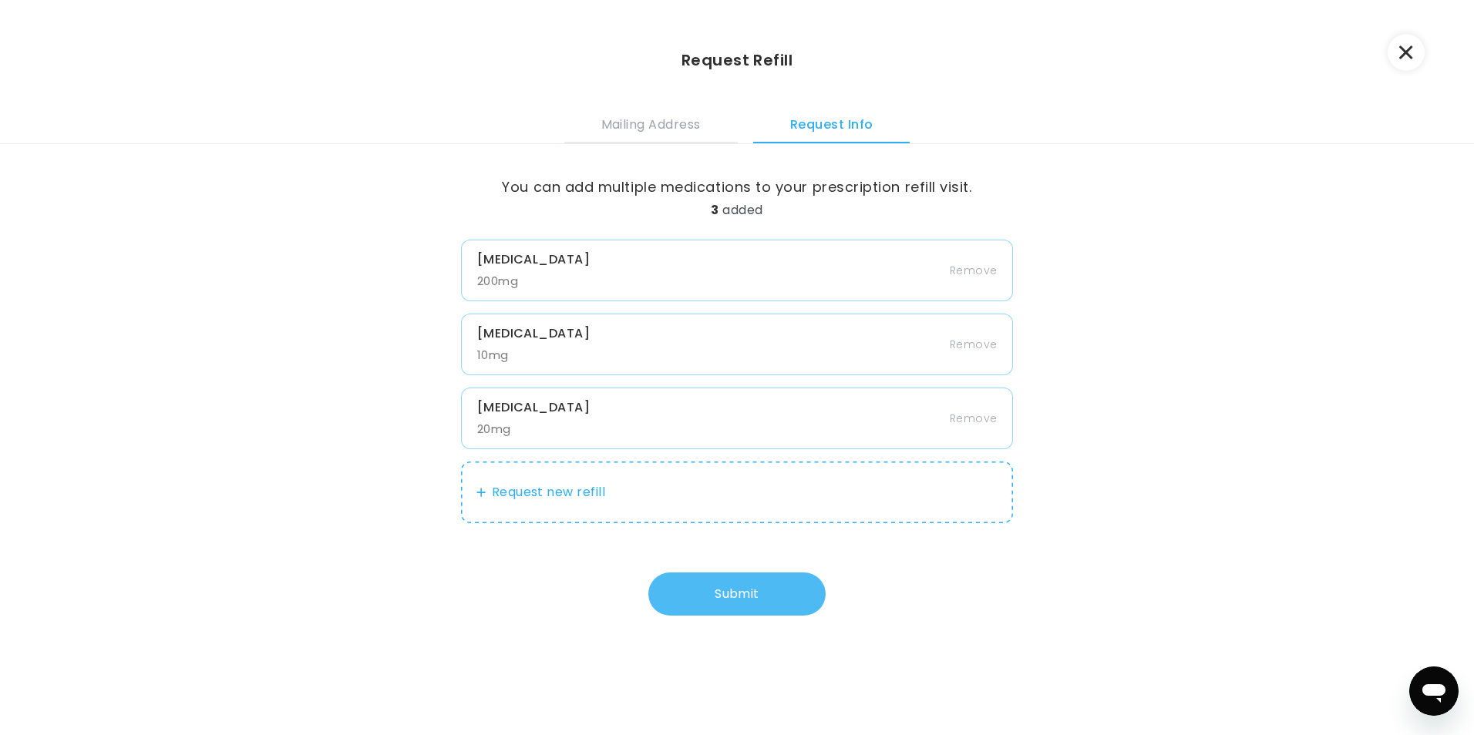
click at [759, 589] on button "Submit" at bounding box center [736, 594] width 177 height 43
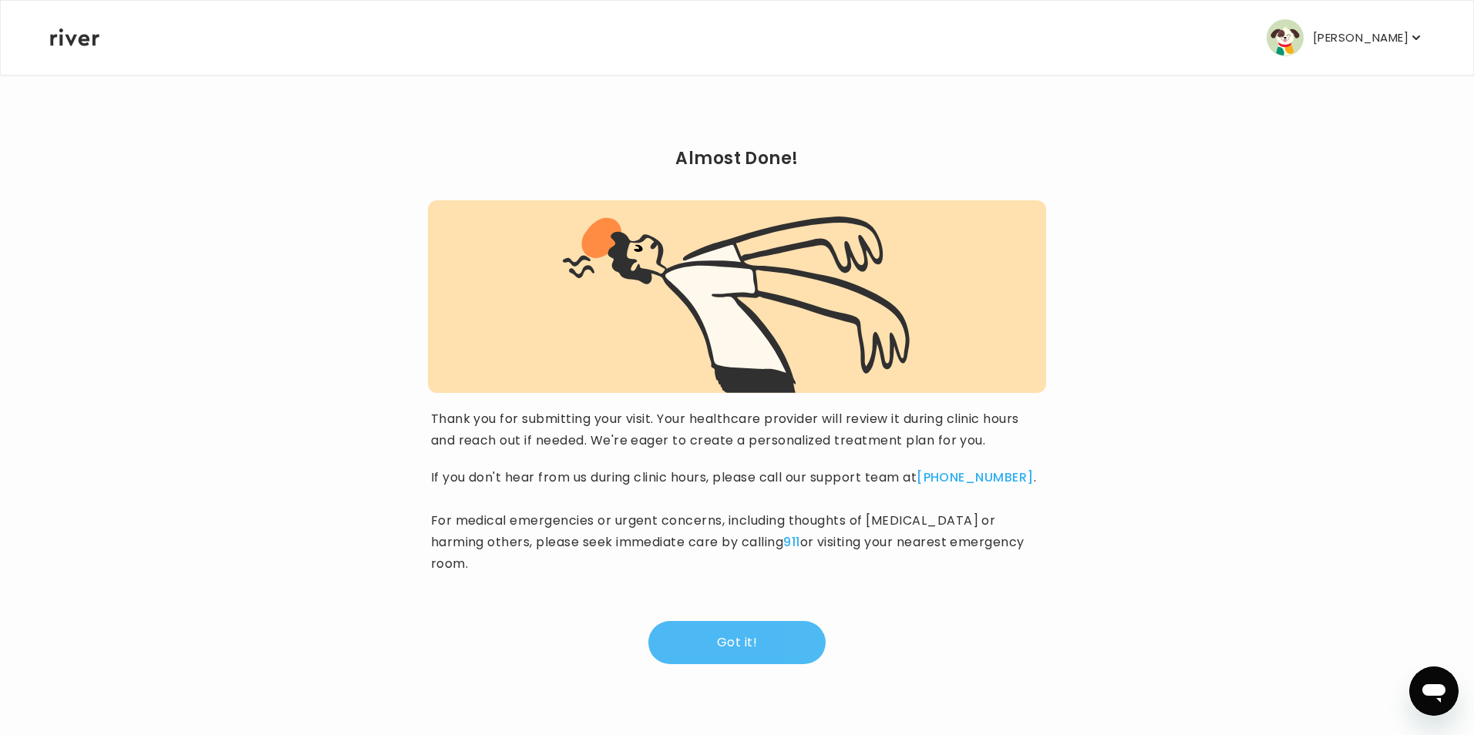
click at [757, 621] on button "Got it!" at bounding box center [736, 642] width 177 height 43
